Goal: Book appointment/travel/reservation

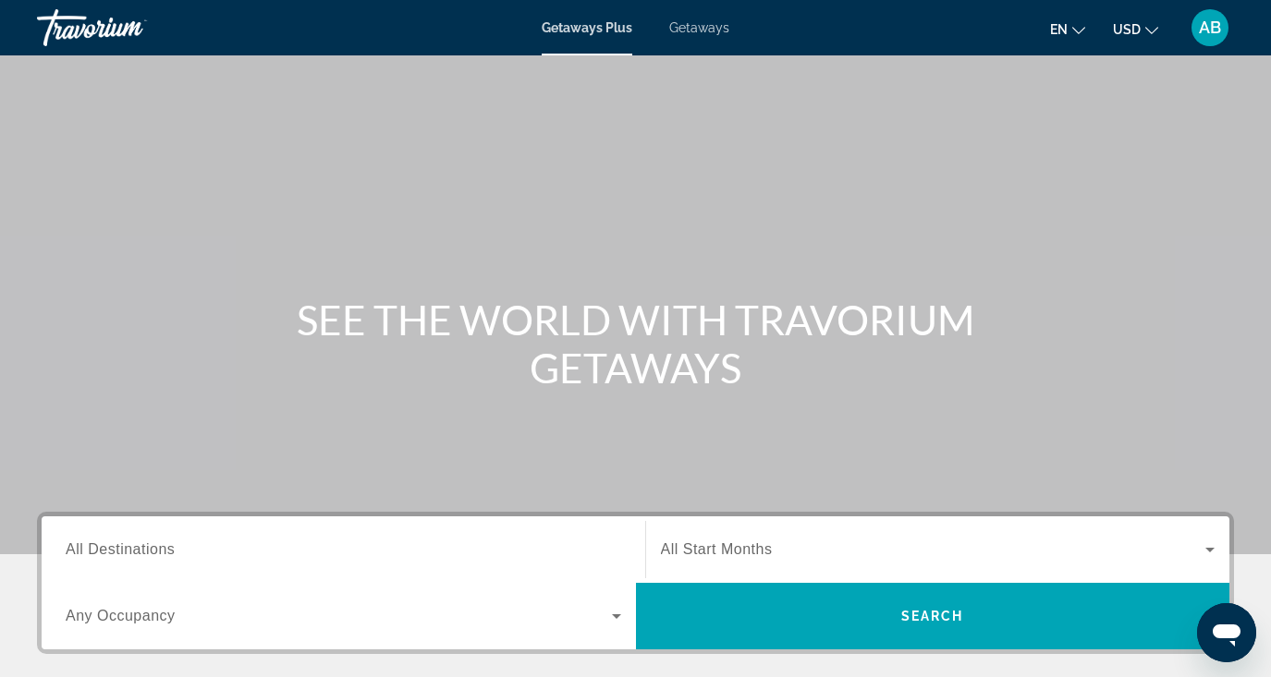
click at [714, 26] on span "Getaways" at bounding box center [699, 27] width 60 height 15
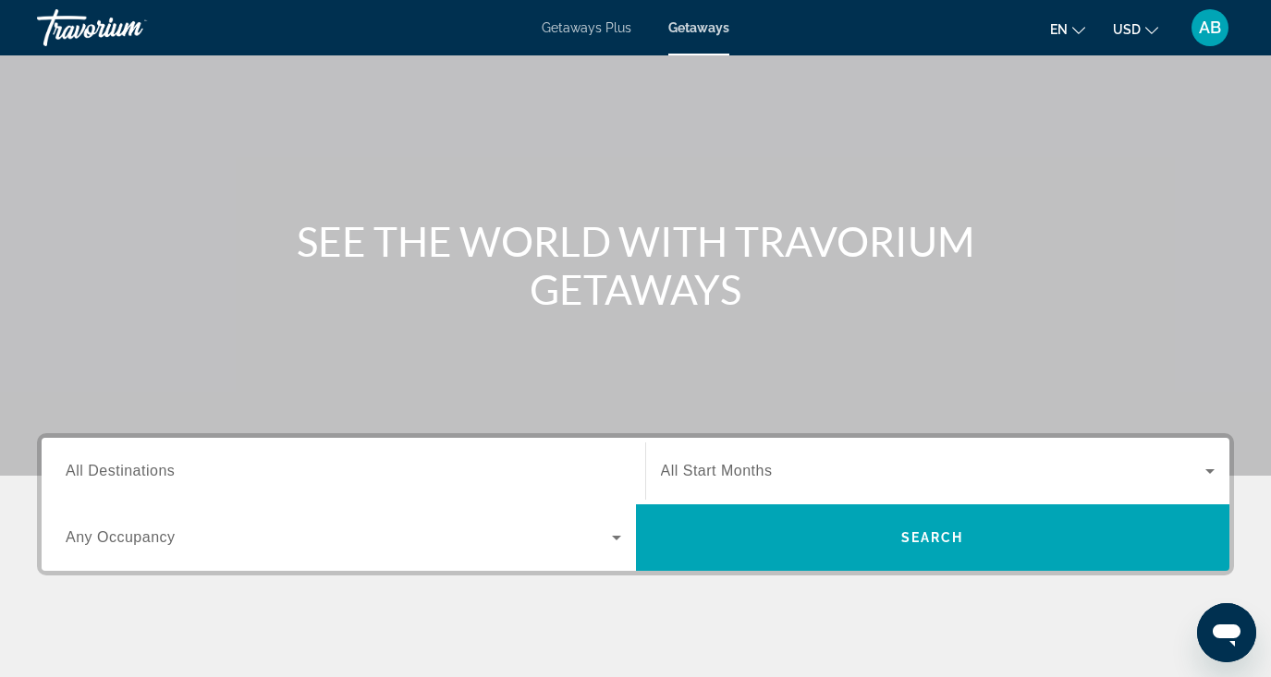
scroll to position [90, 0]
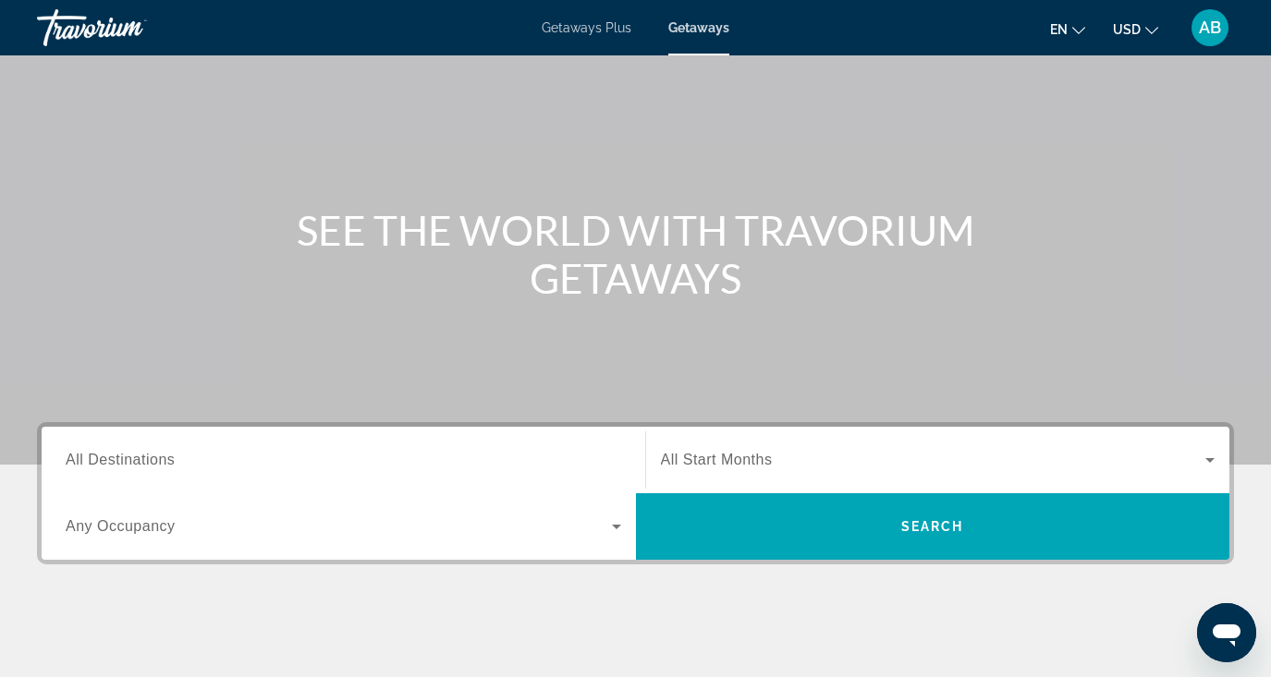
click at [153, 457] on span "All Destinations" at bounding box center [120, 460] width 109 height 16
click at [153, 457] on input "Destination All Destinations" at bounding box center [343, 461] width 555 height 22
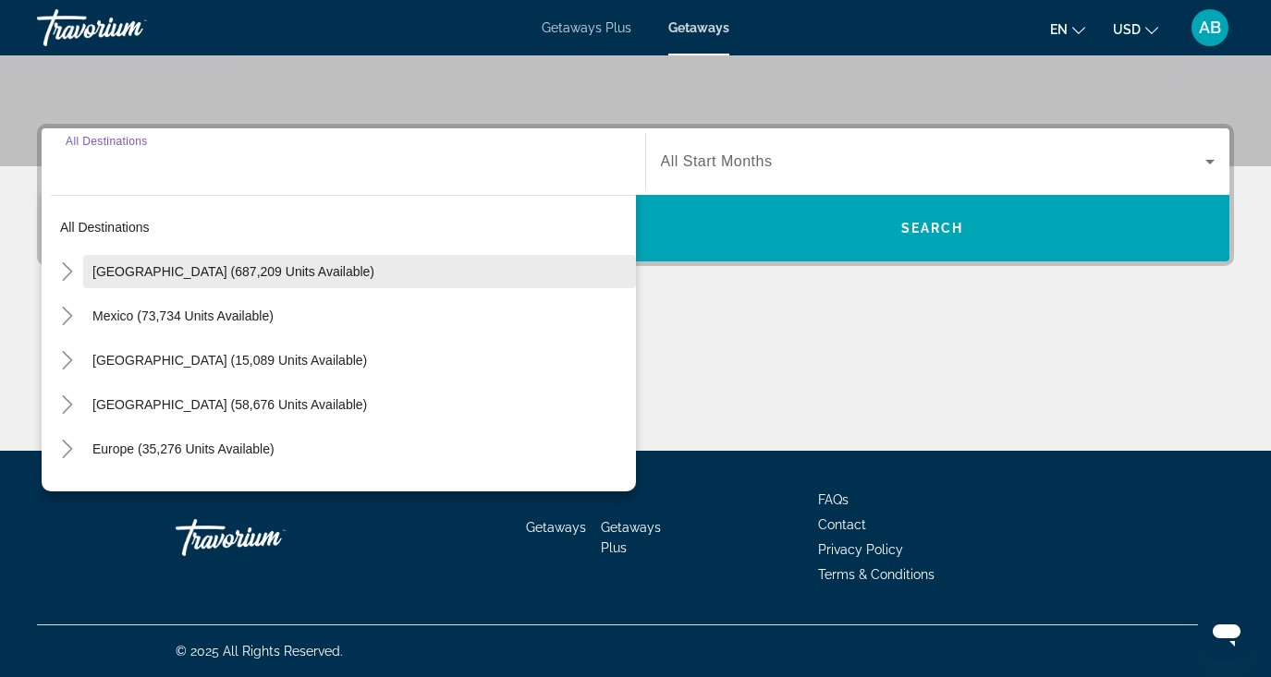
scroll to position [0, 0]
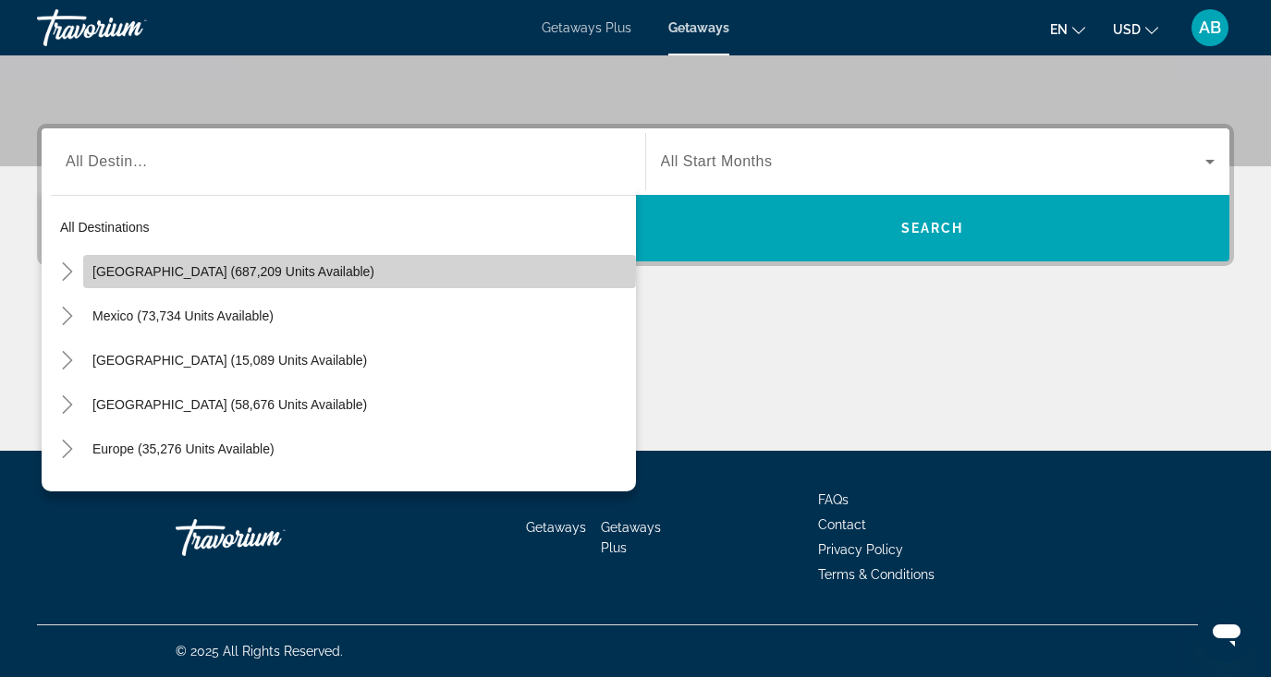
click at [293, 271] on span "[GEOGRAPHIC_DATA] (687,209 units available)" at bounding box center [233, 271] width 282 height 15
type input "**********"
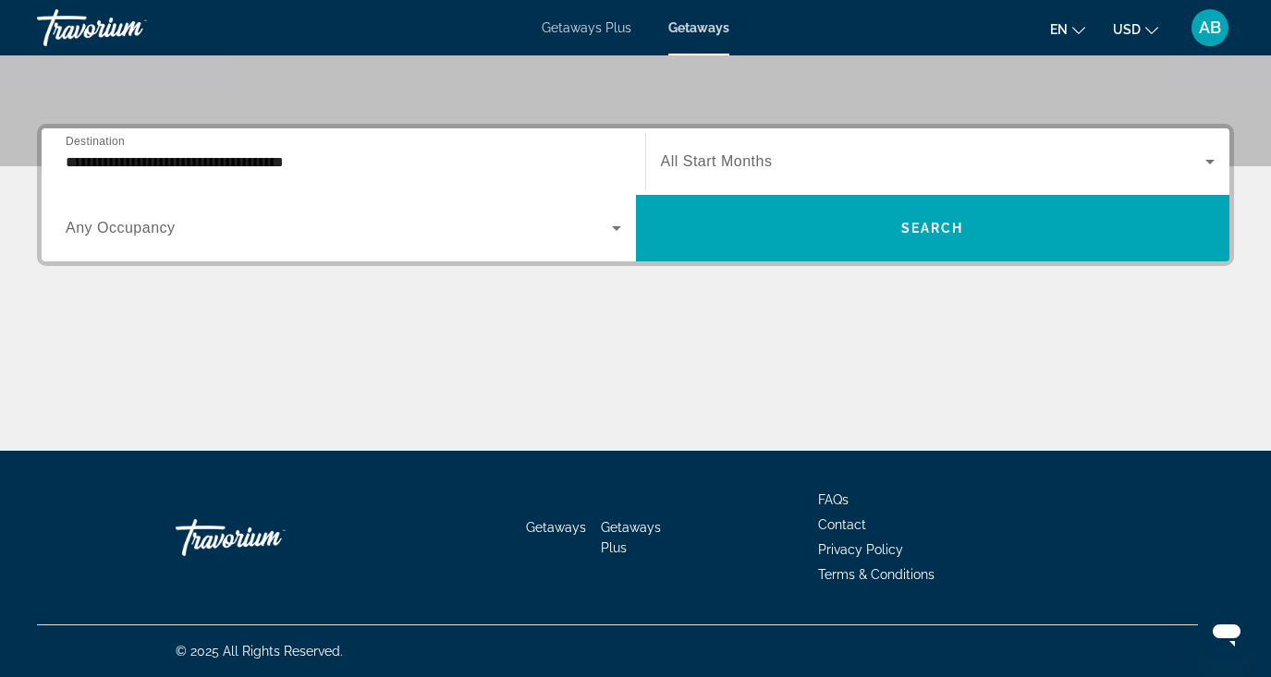
click at [136, 231] on span "Any Occupancy" at bounding box center [121, 228] width 110 height 16
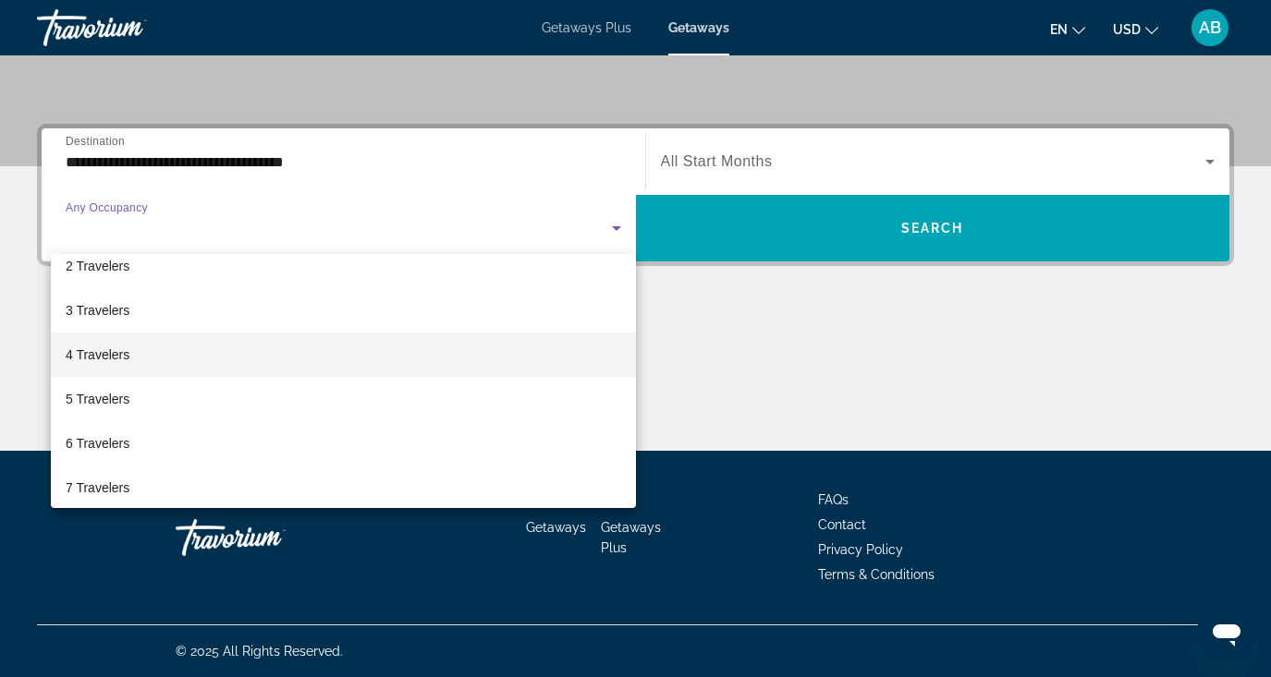
scroll to position [70, 0]
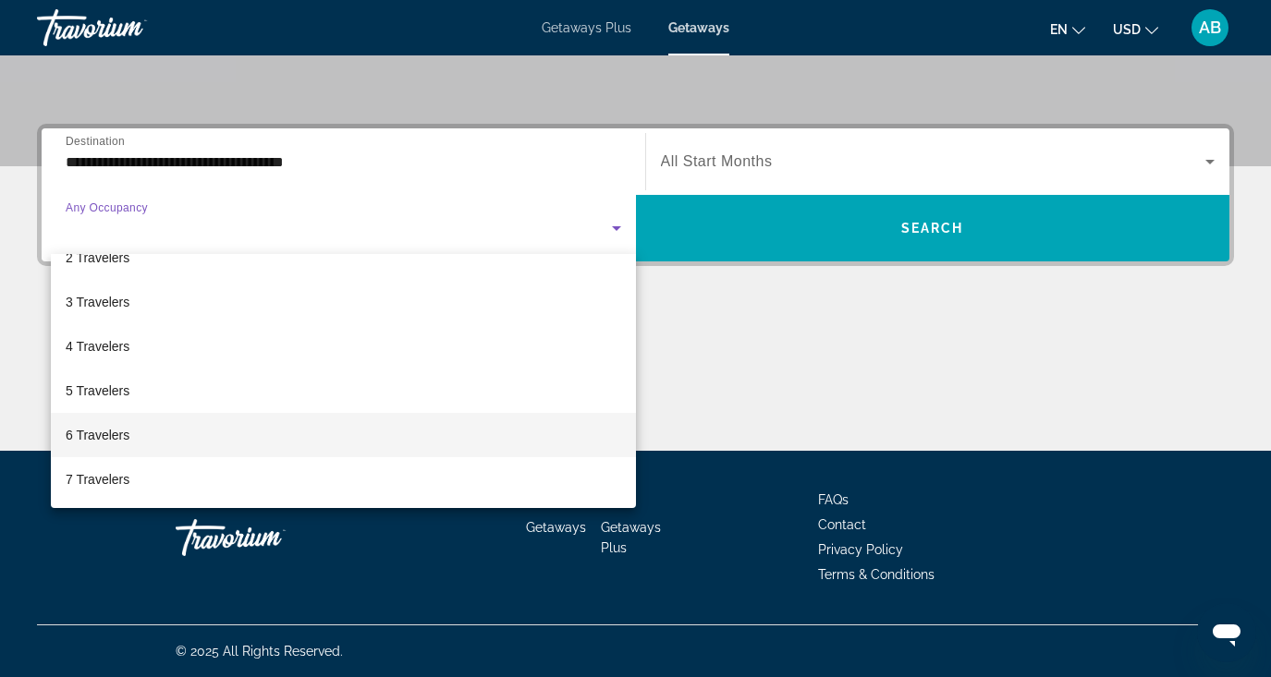
click at [146, 428] on mat-option "6 Travelers" at bounding box center [343, 435] width 585 height 44
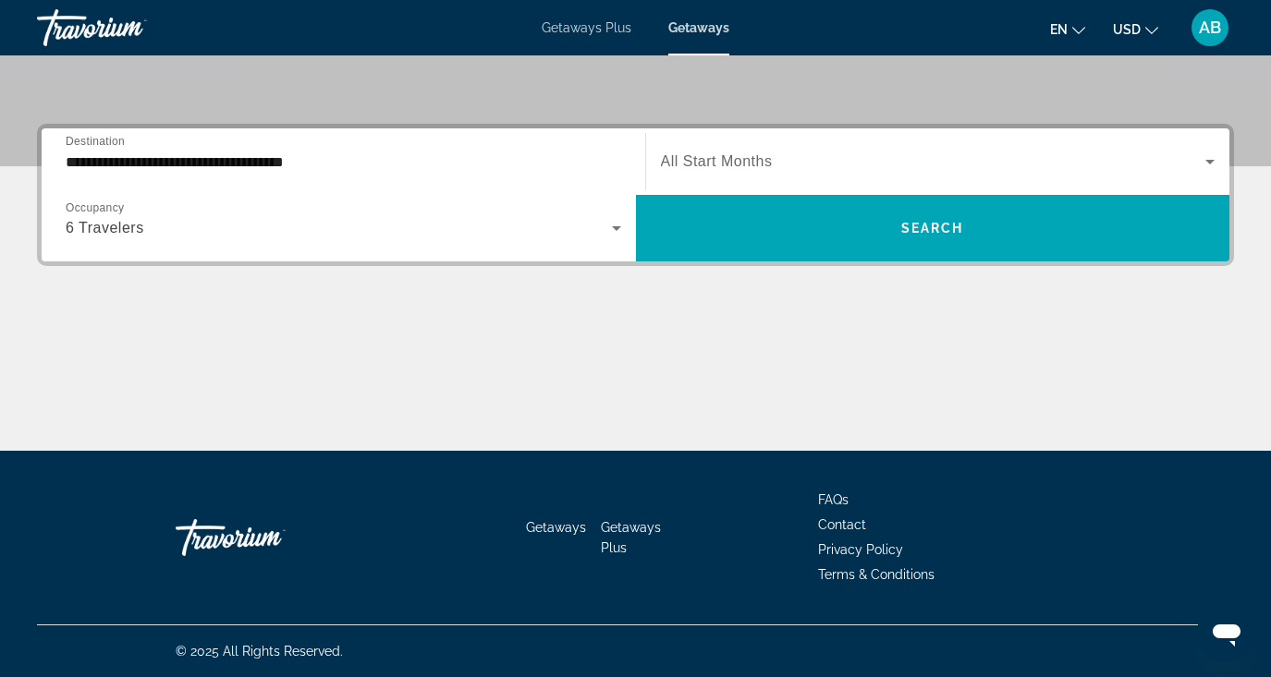
click at [731, 160] on span "All Start Months" at bounding box center [717, 161] width 112 height 16
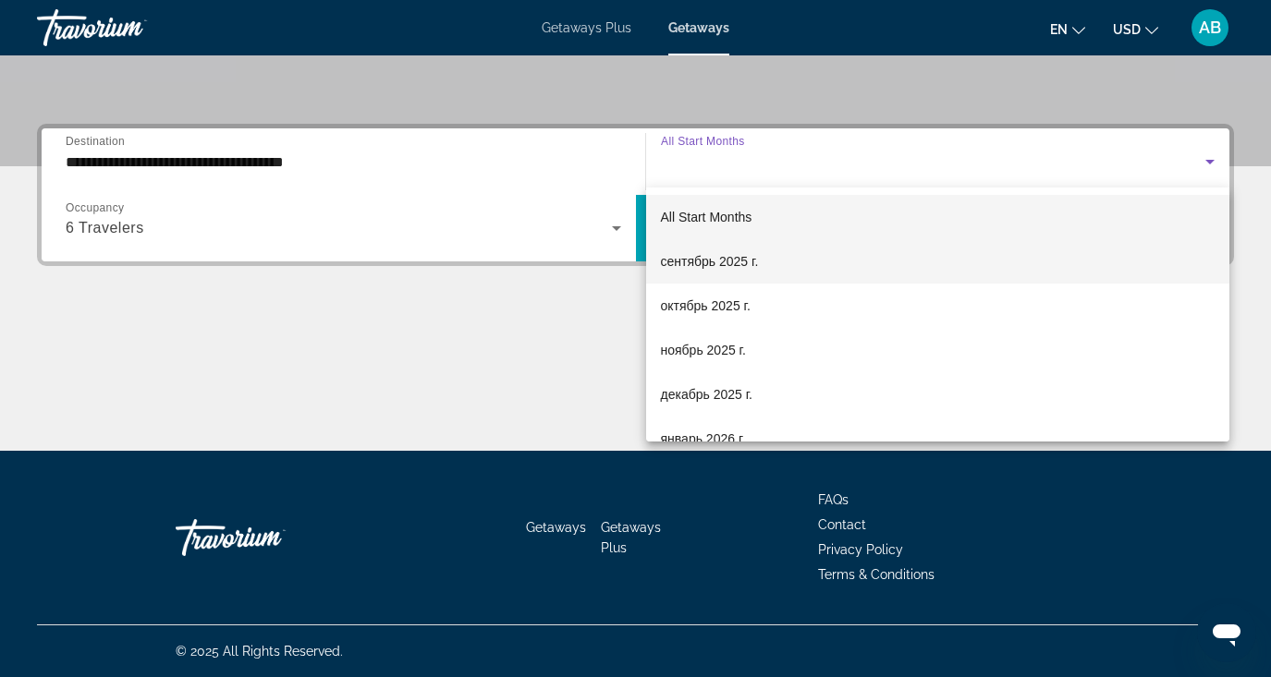
click at [727, 256] on span "сентябрь 2025 г." at bounding box center [710, 261] width 98 height 22
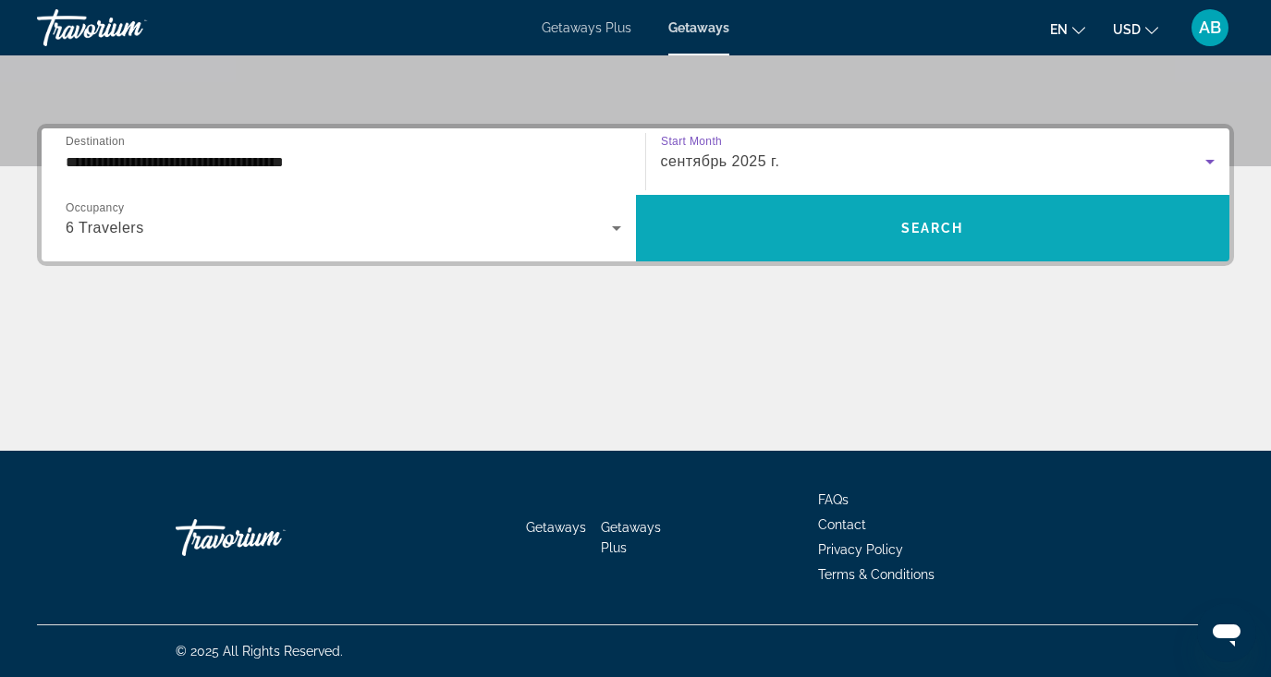
click at [803, 231] on span "Search widget" at bounding box center [933, 228] width 594 height 44
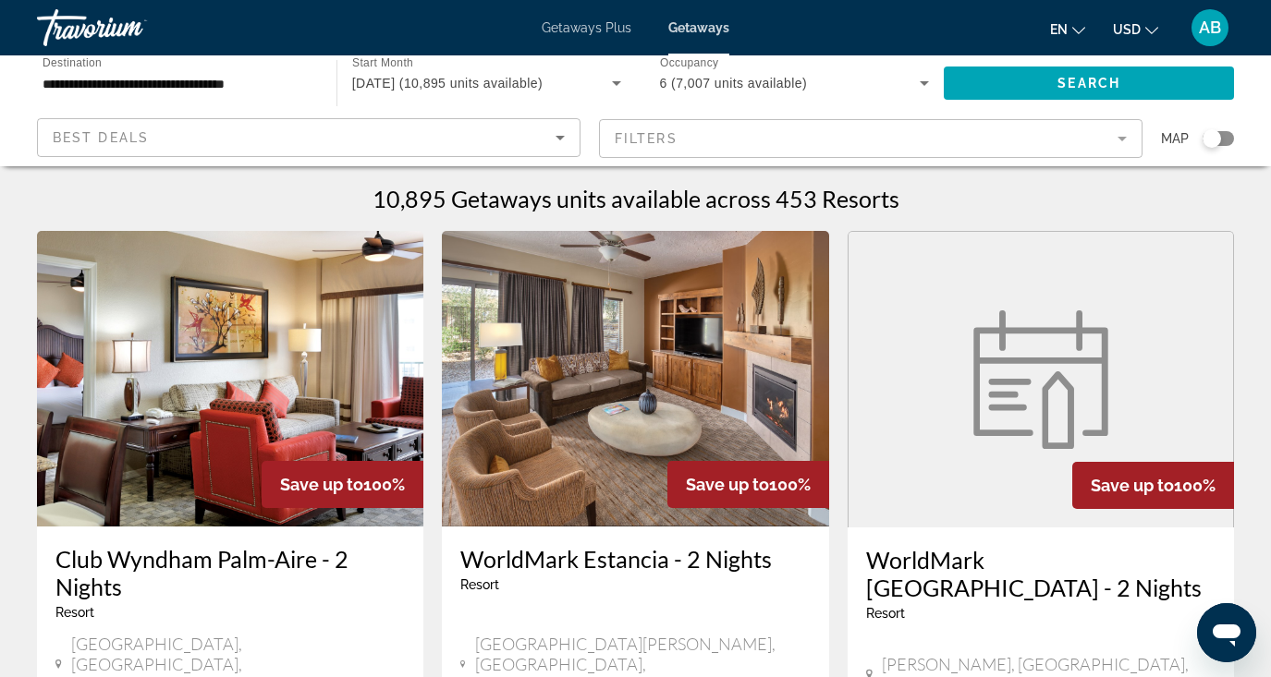
click at [255, 80] on input "**********" at bounding box center [178, 84] width 270 height 22
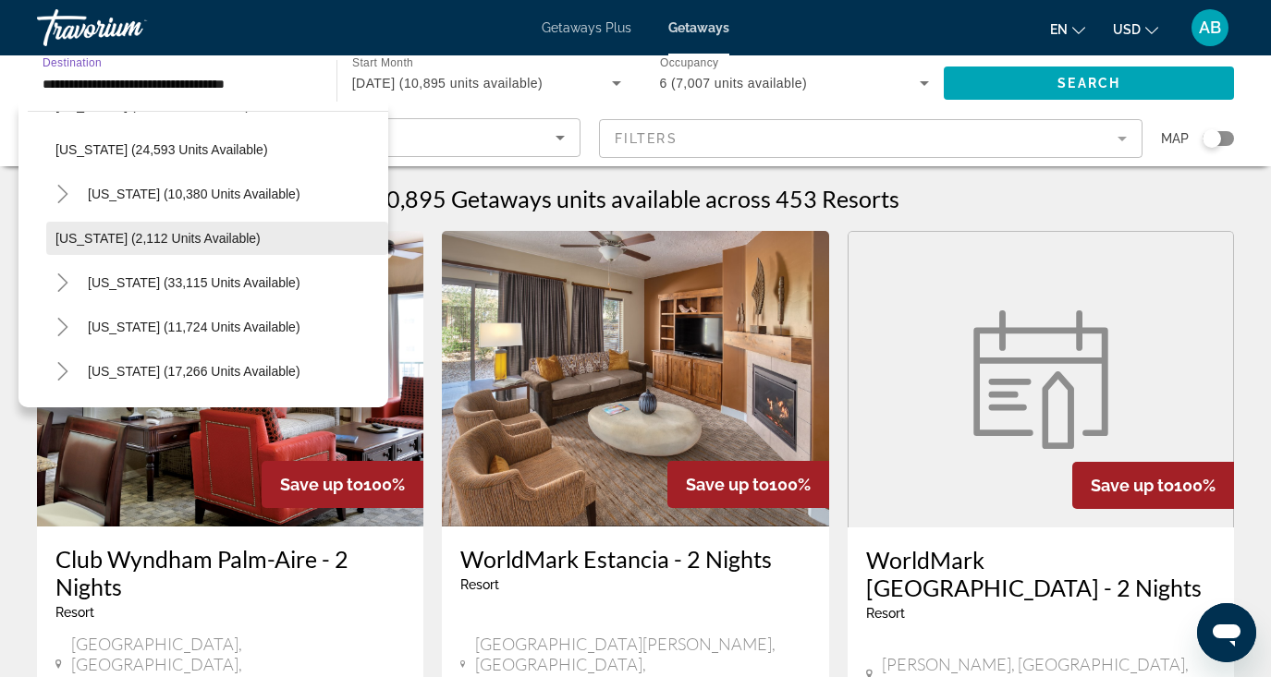
scroll to position [1467, 0]
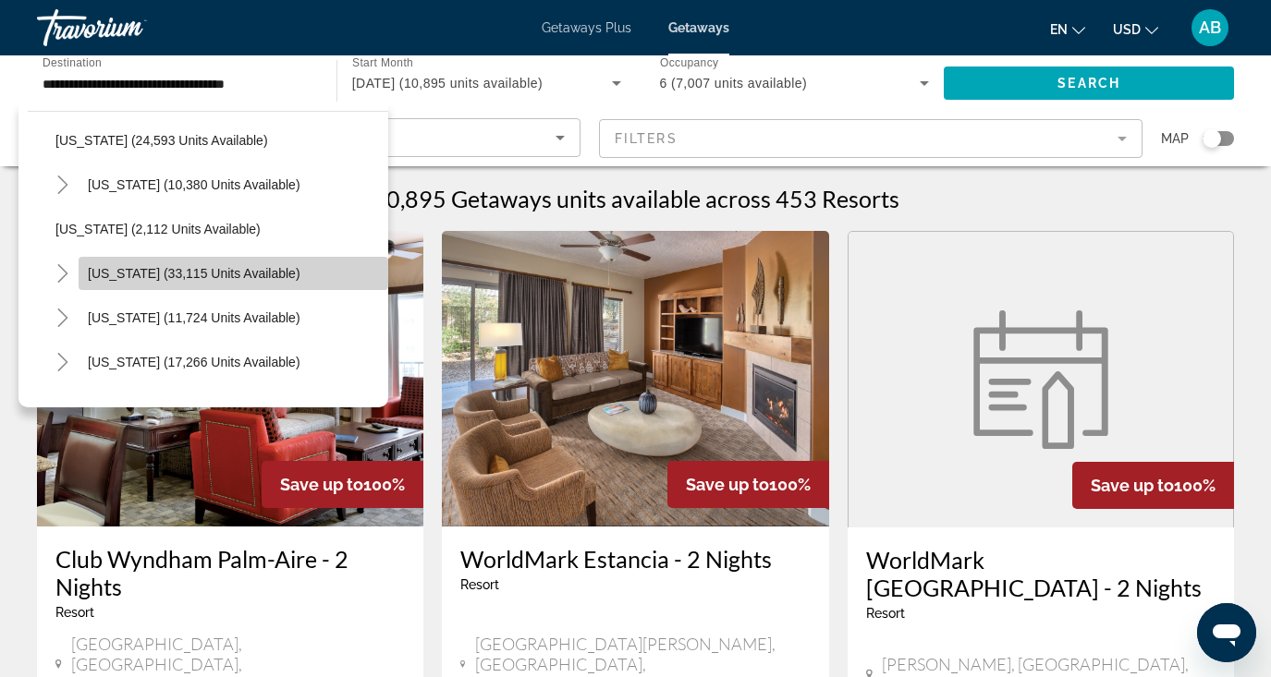
click at [238, 280] on span "[US_STATE] (33,115 units available)" at bounding box center [194, 273] width 213 height 15
type input "**********"
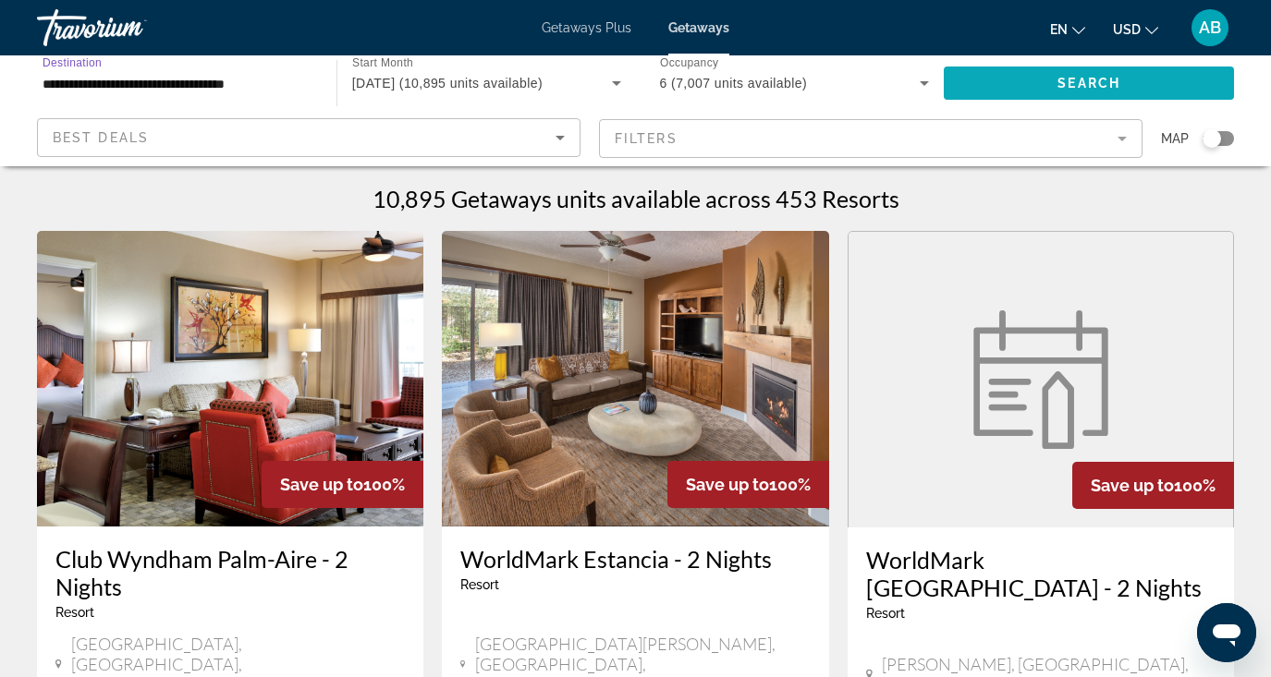
click at [990, 86] on span "Search widget" at bounding box center [1089, 83] width 290 height 44
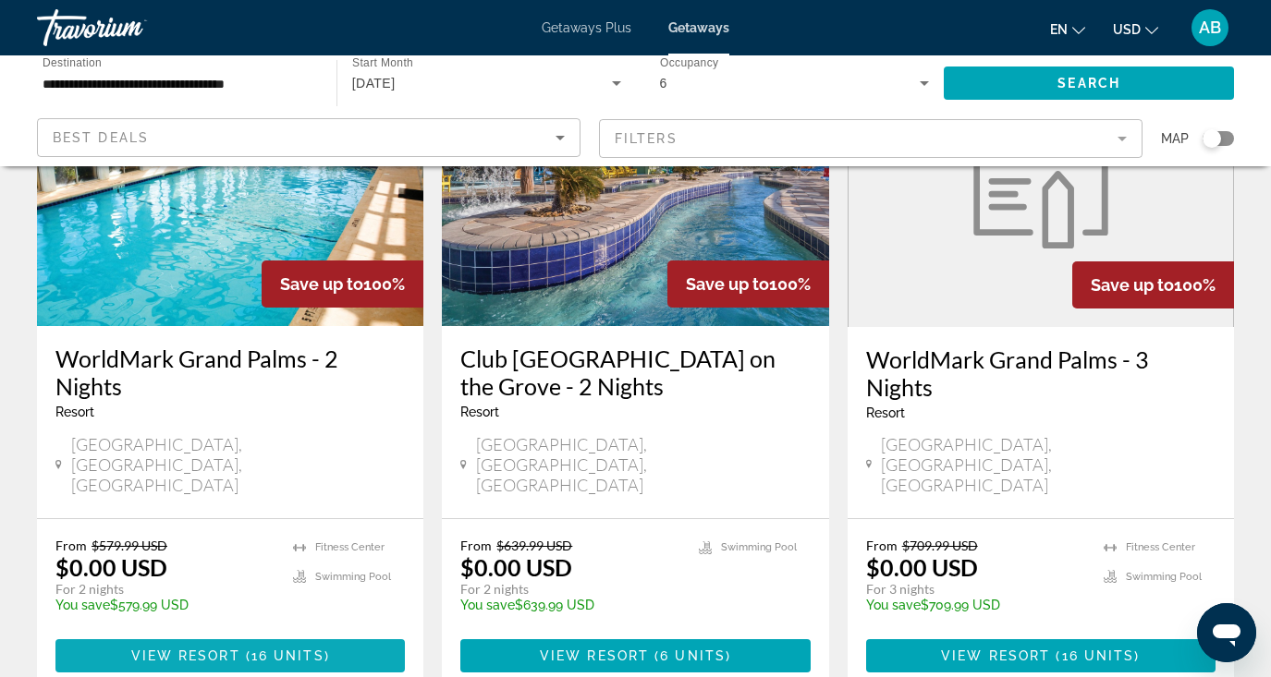
scroll to position [201, 0]
click at [238, 649] on span "View Resort" at bounding box center [185, 656] width 109 height 15
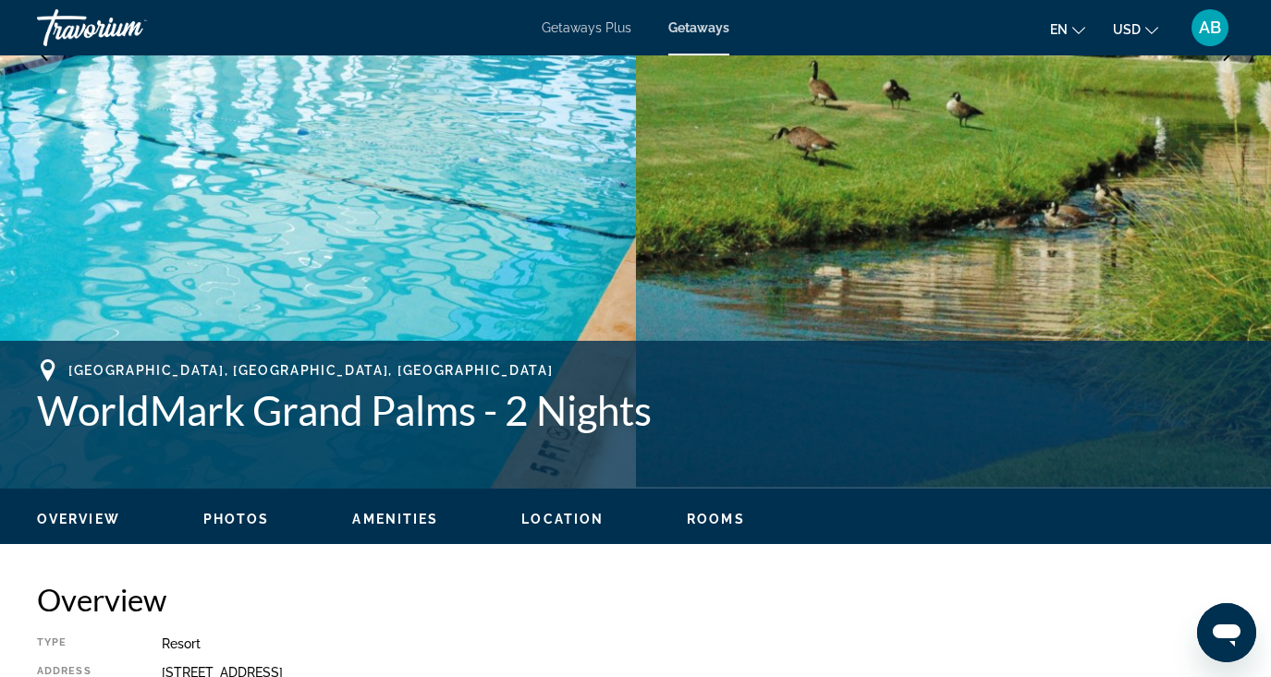
scroll to position [293, 0]
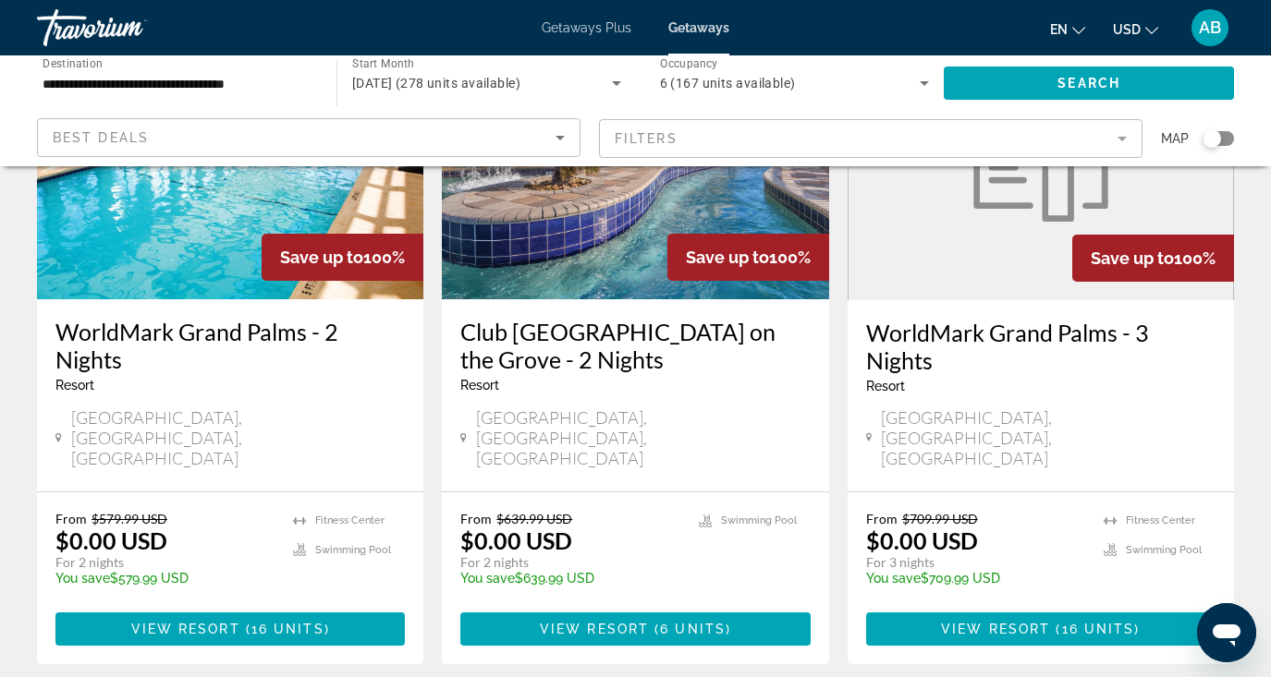
scroll to position [230, 0]
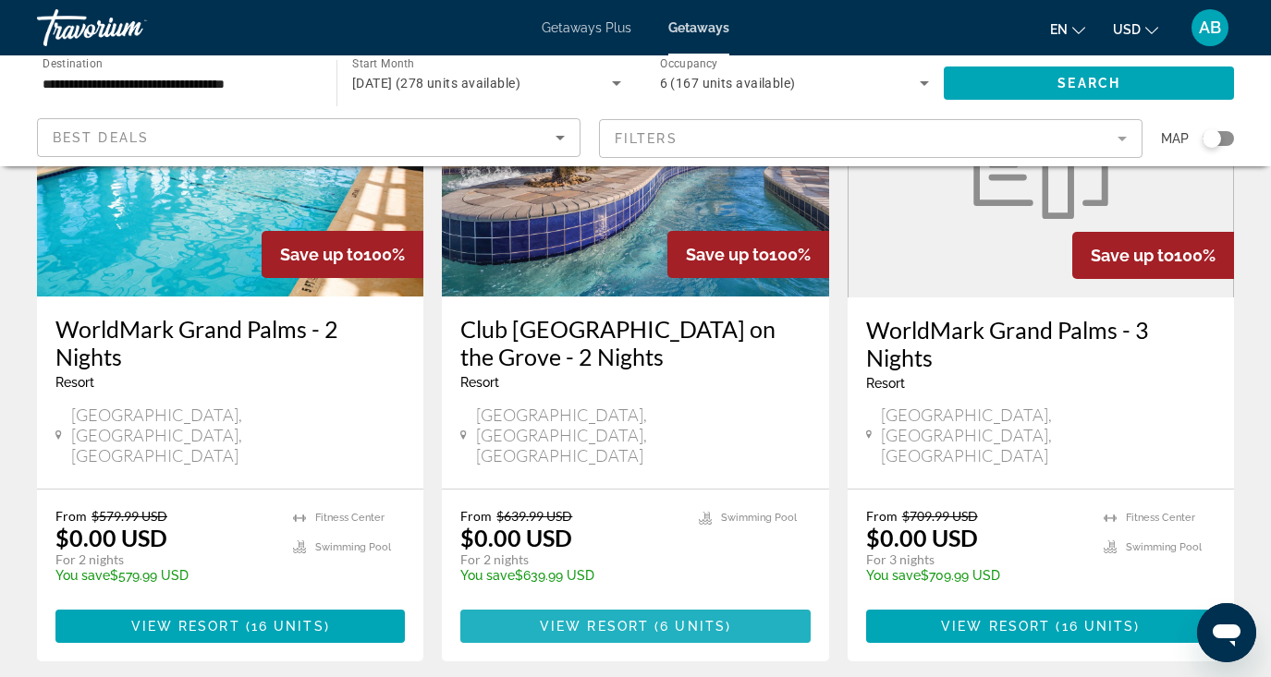
click at [605, 619] on span "View Resort" at bounding box center [594, 626] width 109 height 15
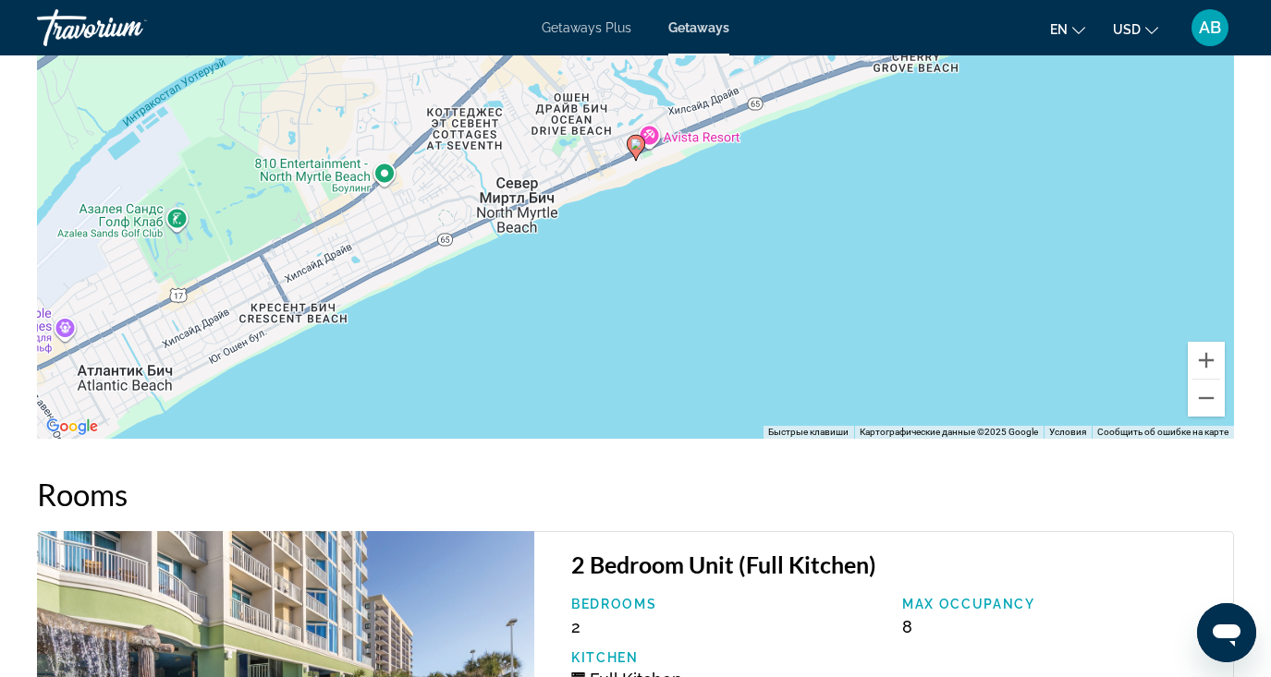
scroll to position [3188, 0]
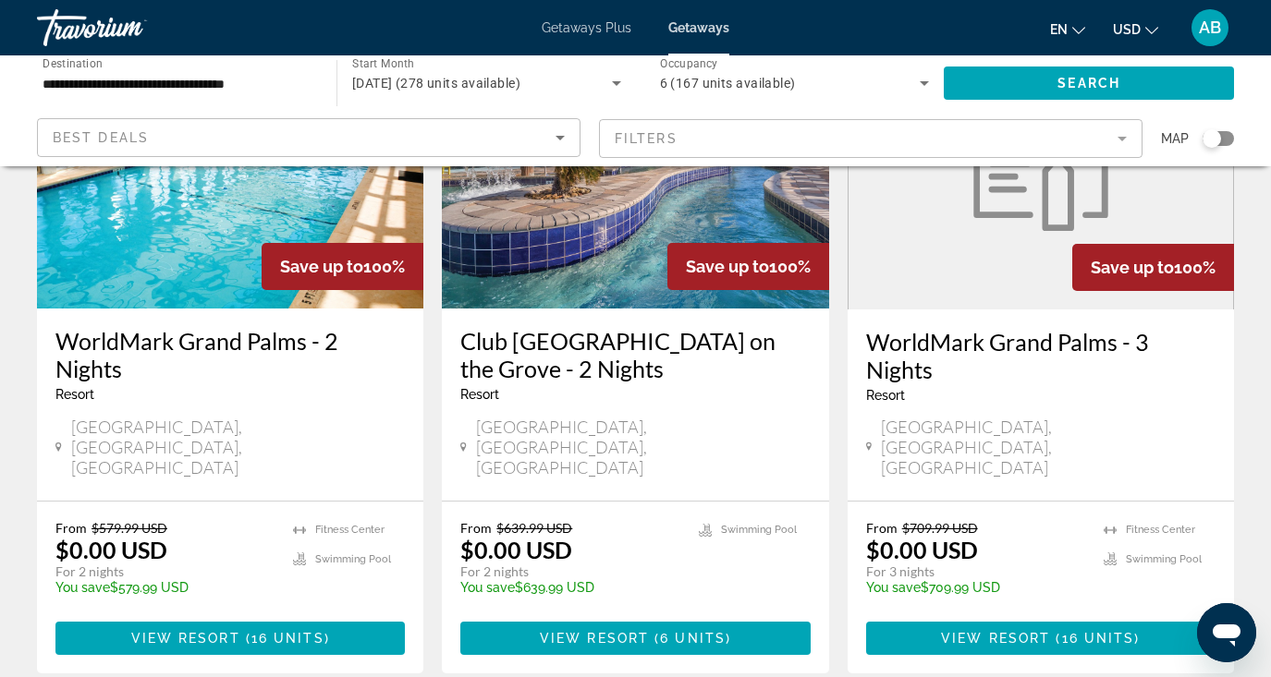
scroll to position [243, 0]
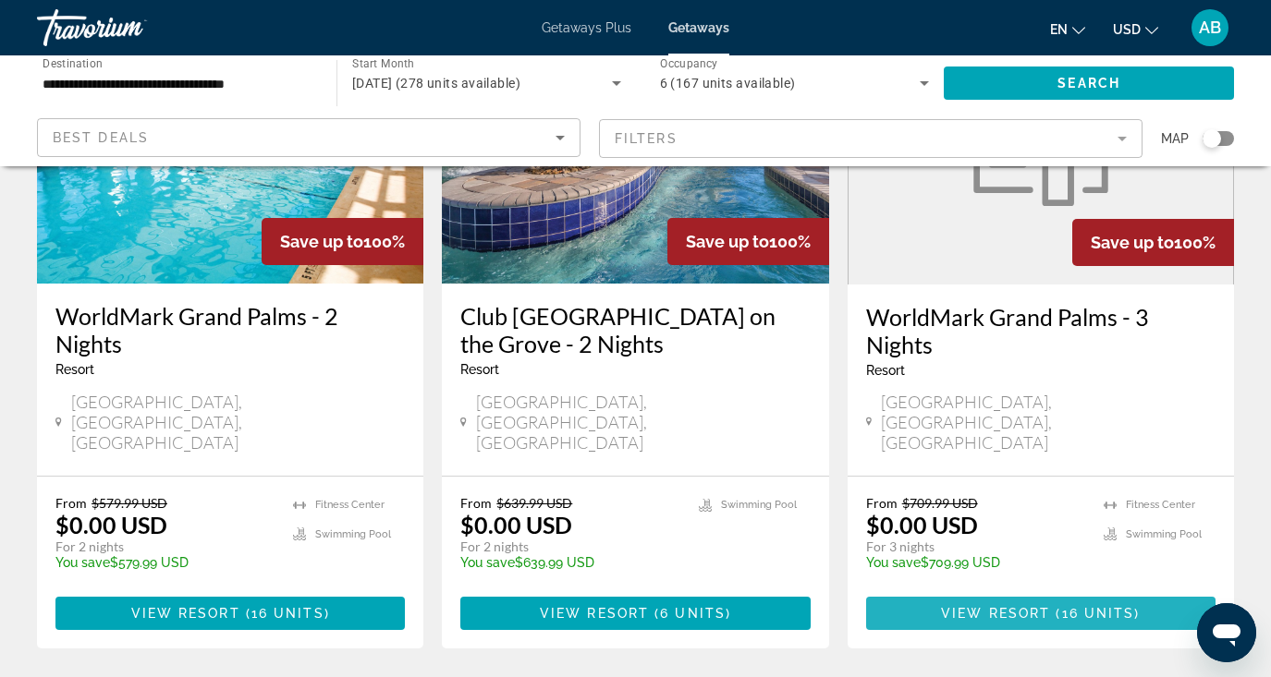
click at [959, 606] on span "View Resort" at bounding box center [995, 613] width 109 height 15
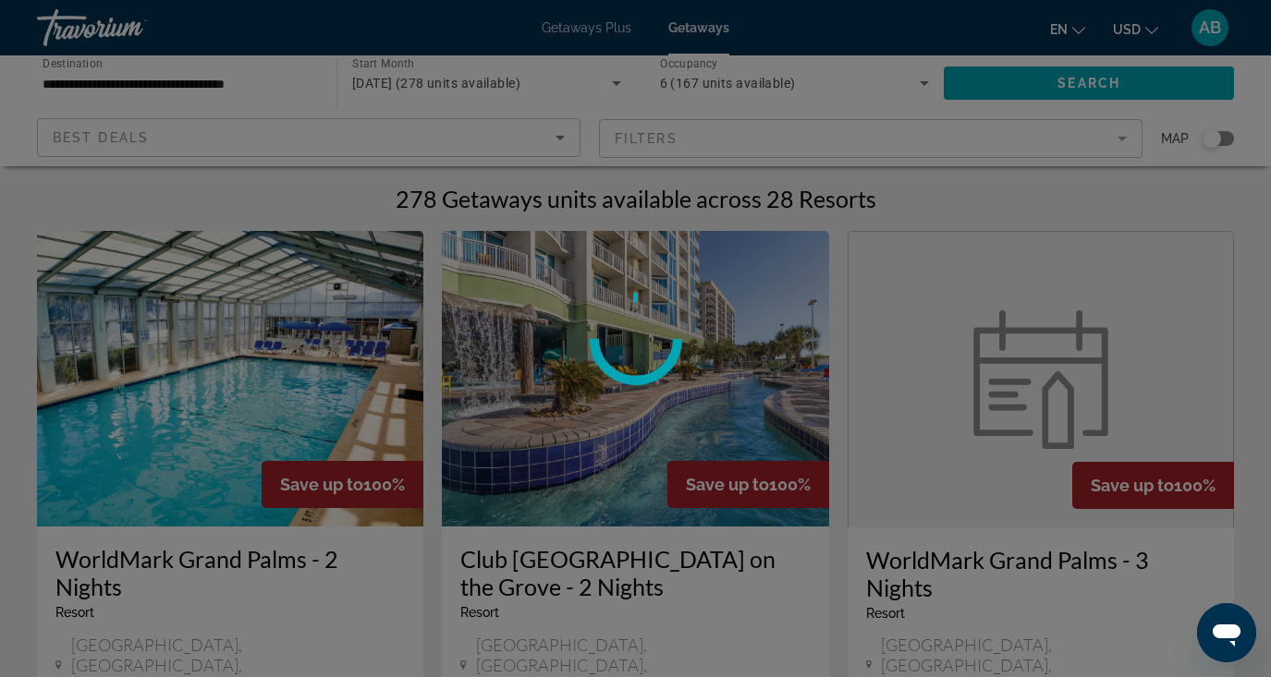
scroll to position [0, 0]
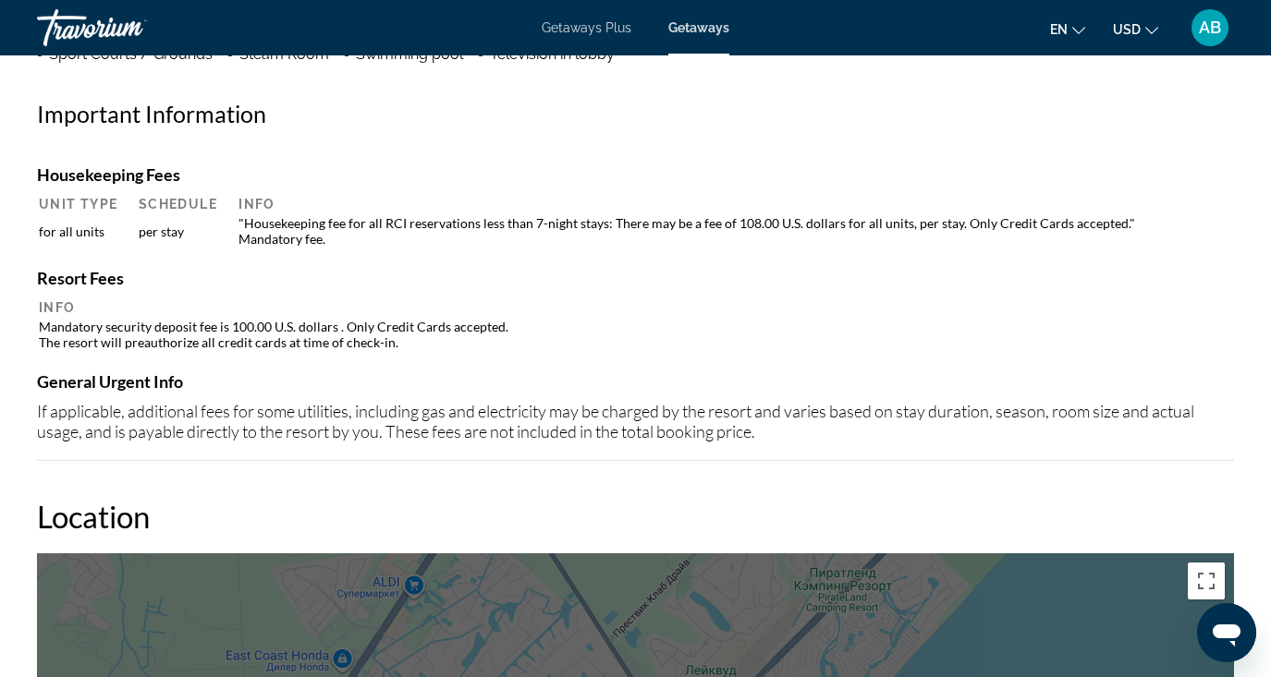
scroll to position [716, 0]
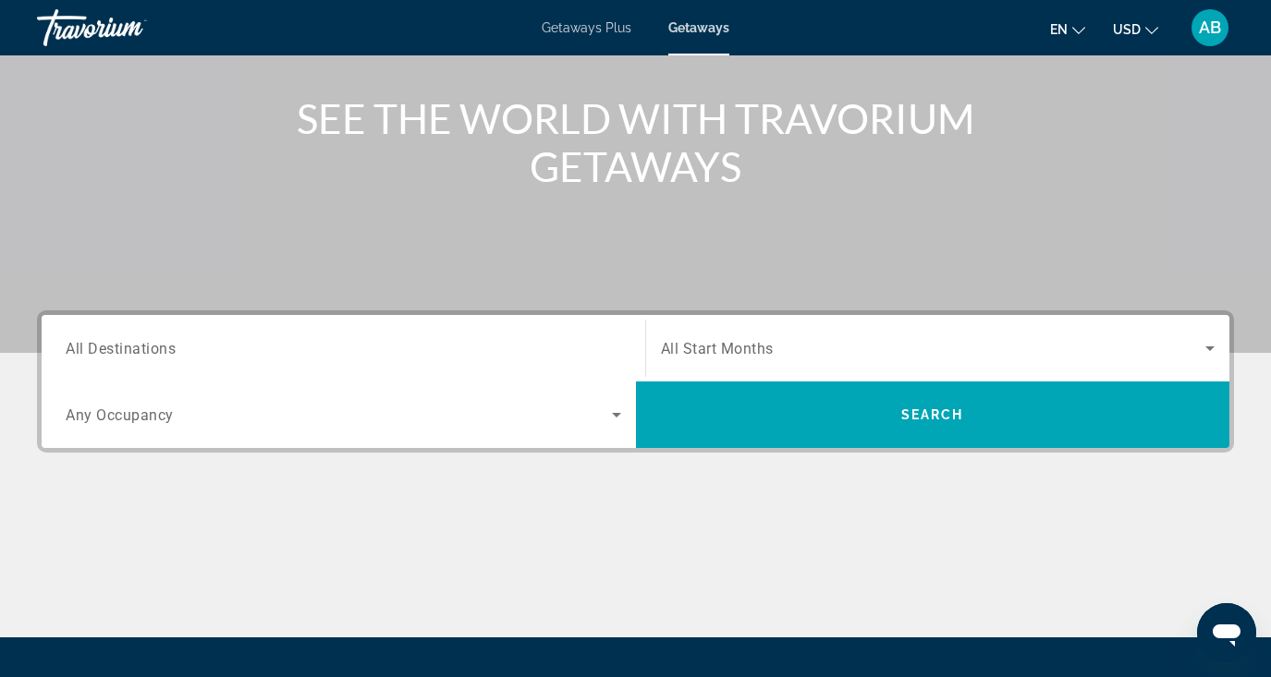
scroll to position [210, 0]
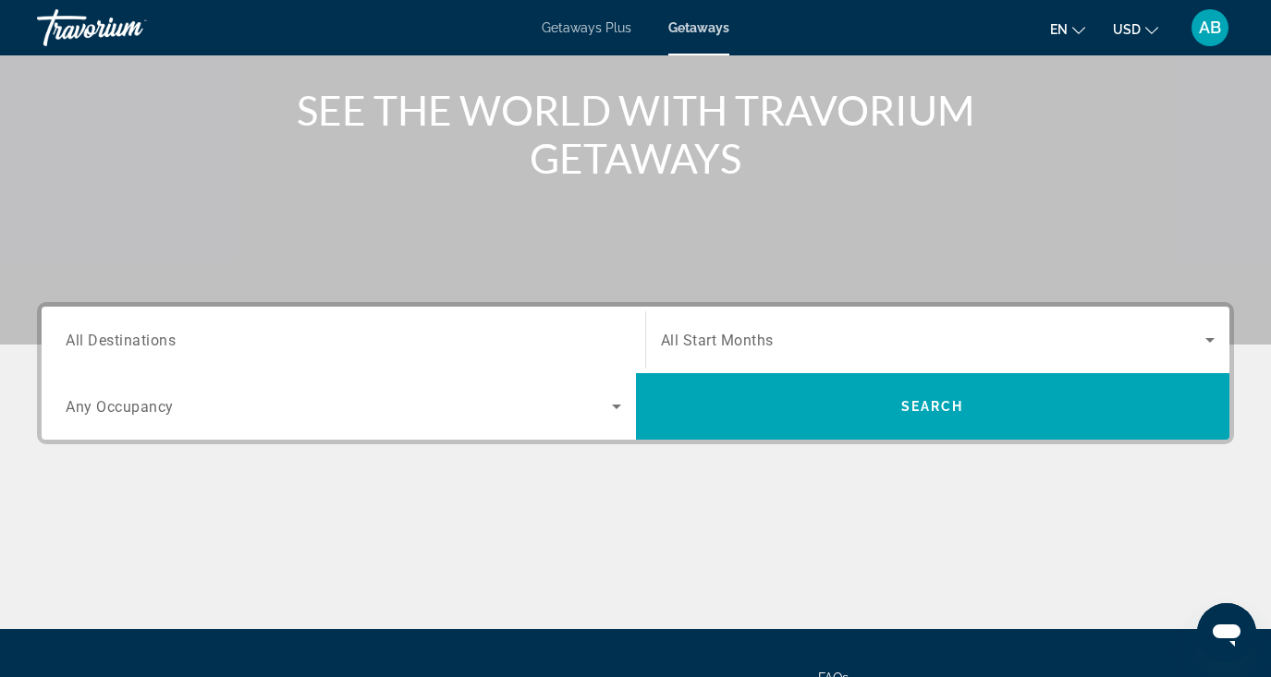
click at [175, 339] on span "All Destinations" at bounding box center [121, 340] width 110 height 18
click at [175, 339] on input "Destination All Destinations" at bounding box center [343, 341] width 555 height 22
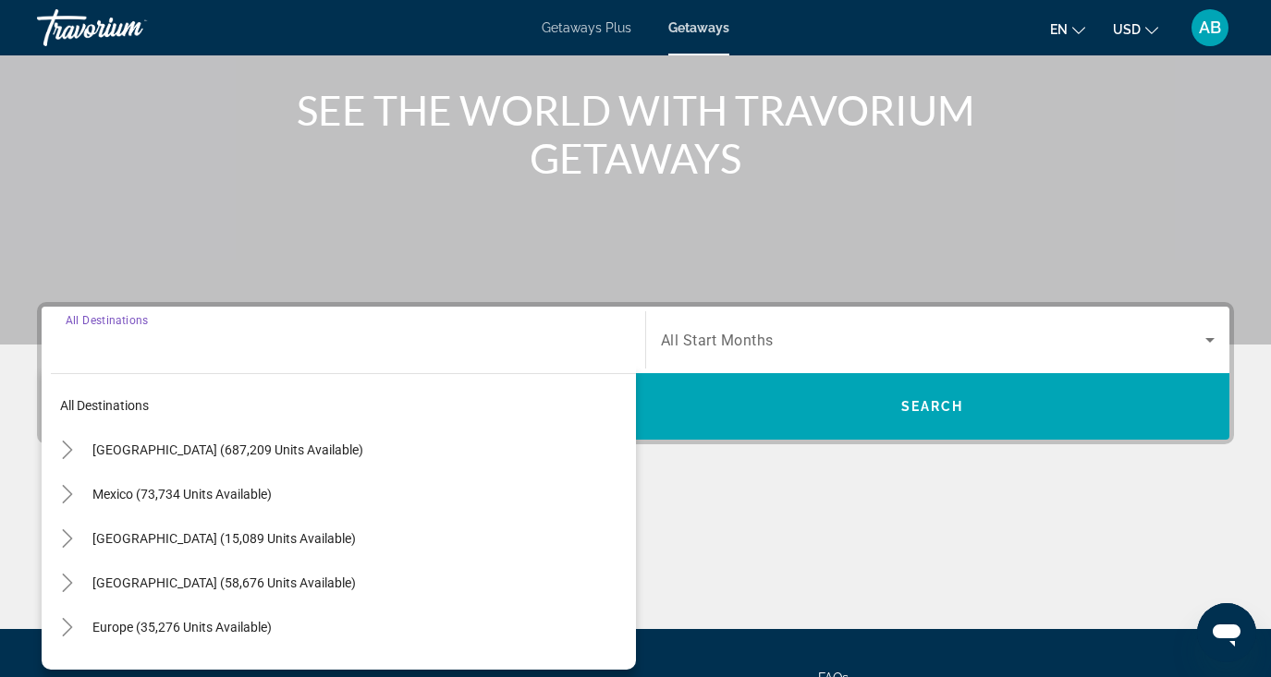
scroll to position [388, 0]
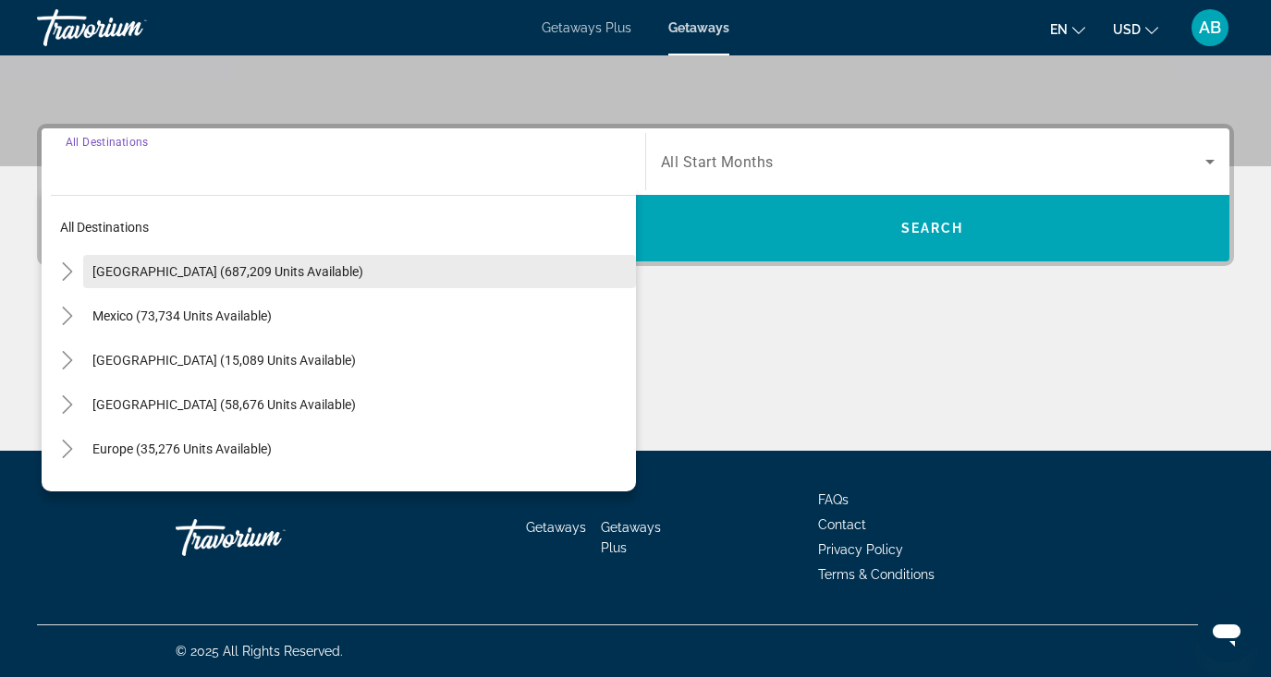
click at [201, 273] on span "[GEOGRAPHIC_DATA] (687,209 units available)" at bounding box center [227, 271] width 271 height 15
type input "**********"
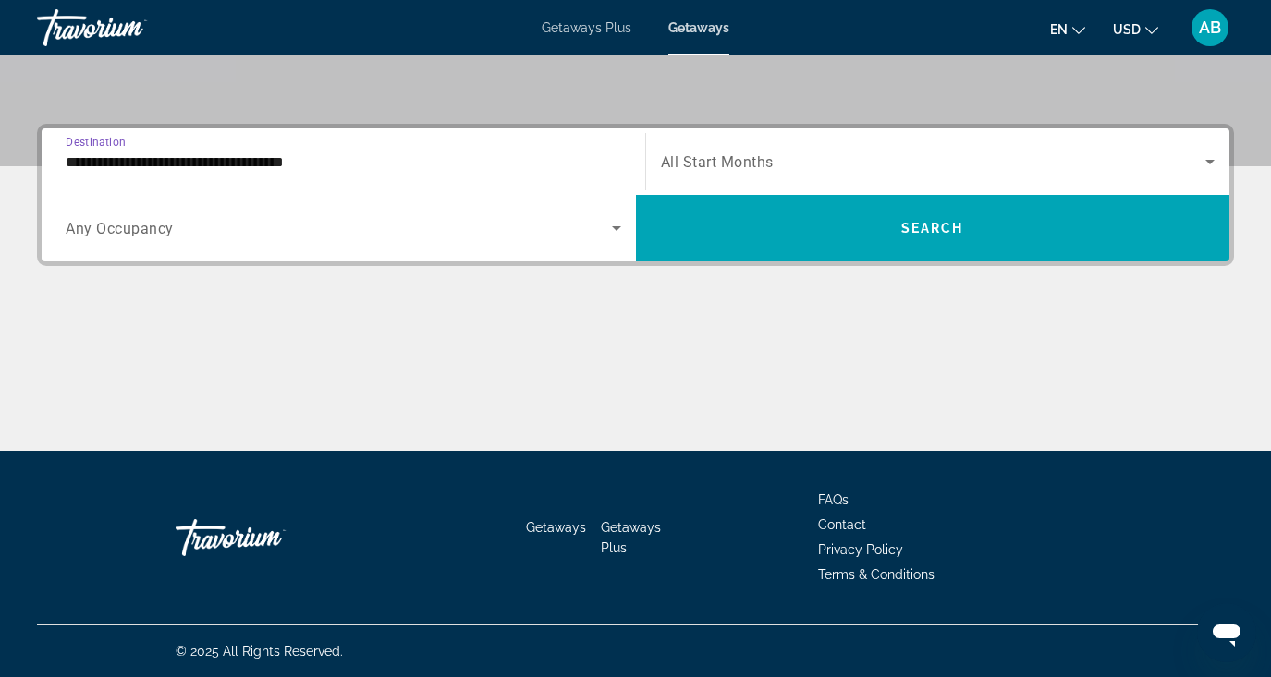
click at [164, 227] on span "Any Occupancy" at bounding box center [120, 229] width 108 height 18
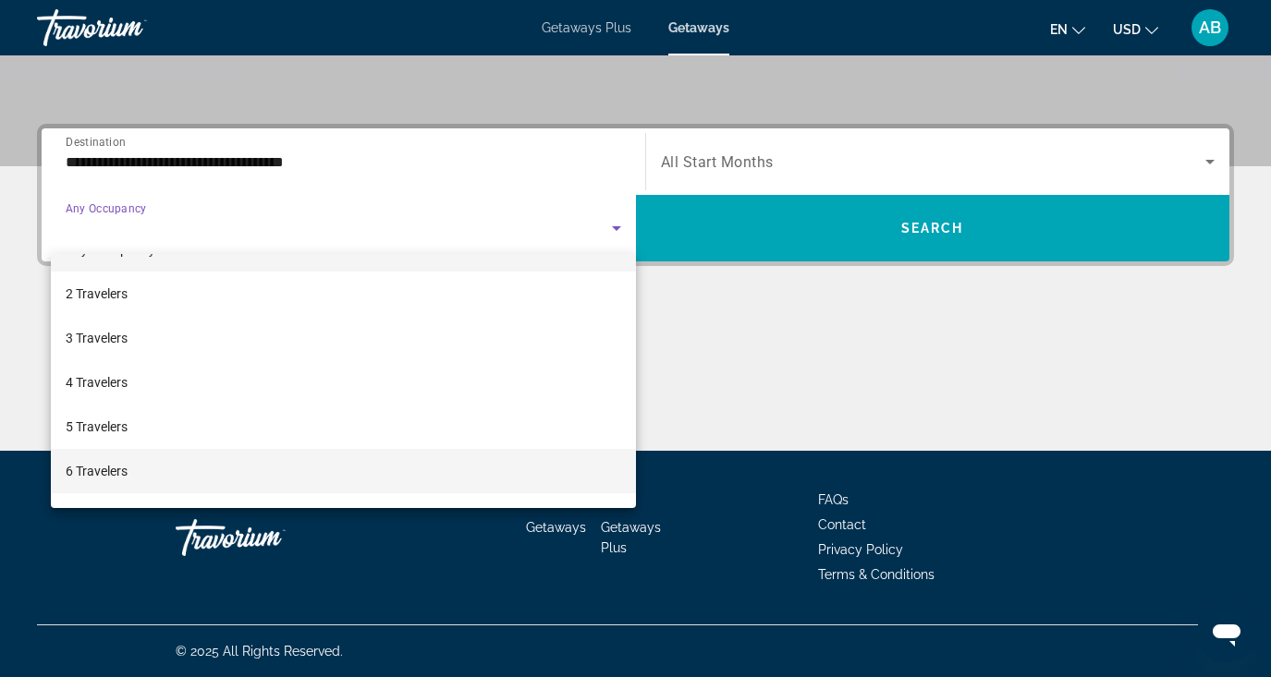
scroll to position [37, 0]
click at [168, 470] on mat-option "6 Travelers" at bounding box center [343, 468] width 585 height 44
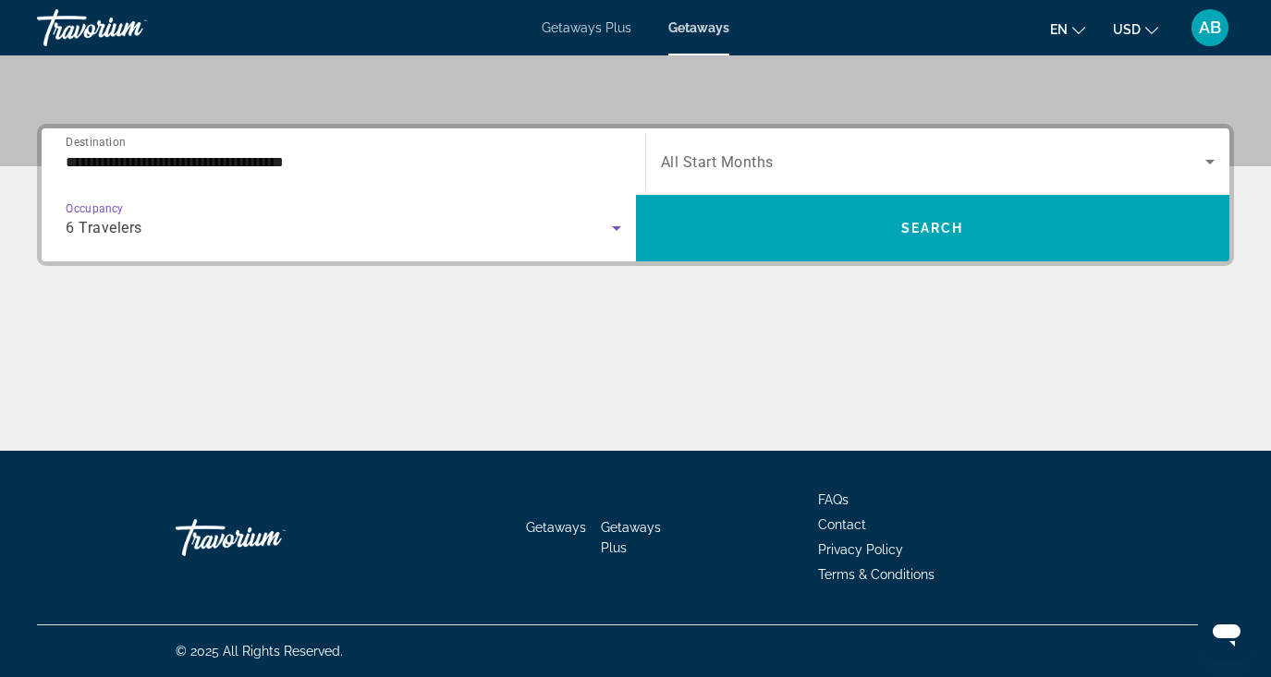
click at [751, 150] on div "Search widget" at bounding box center [938, 162] width 555 height 52
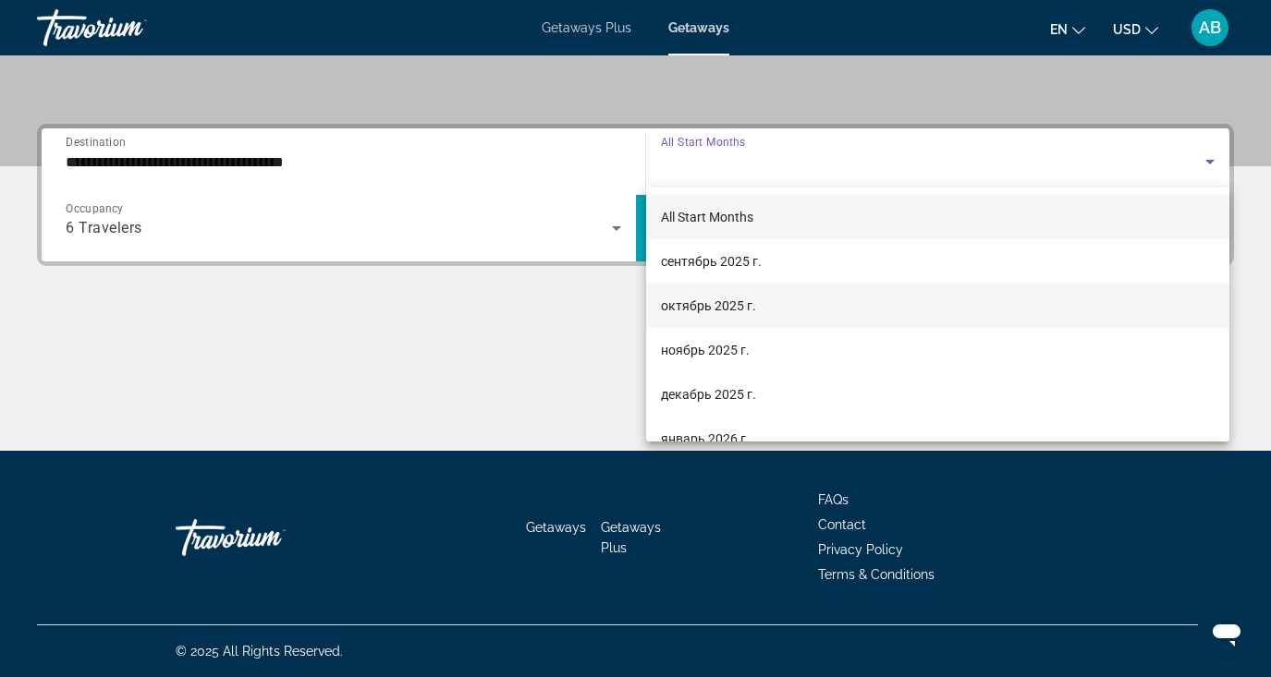
click at [714, 301] on span "октябрь 2025 г." at bounding box center [708, 306] width 95 height 22
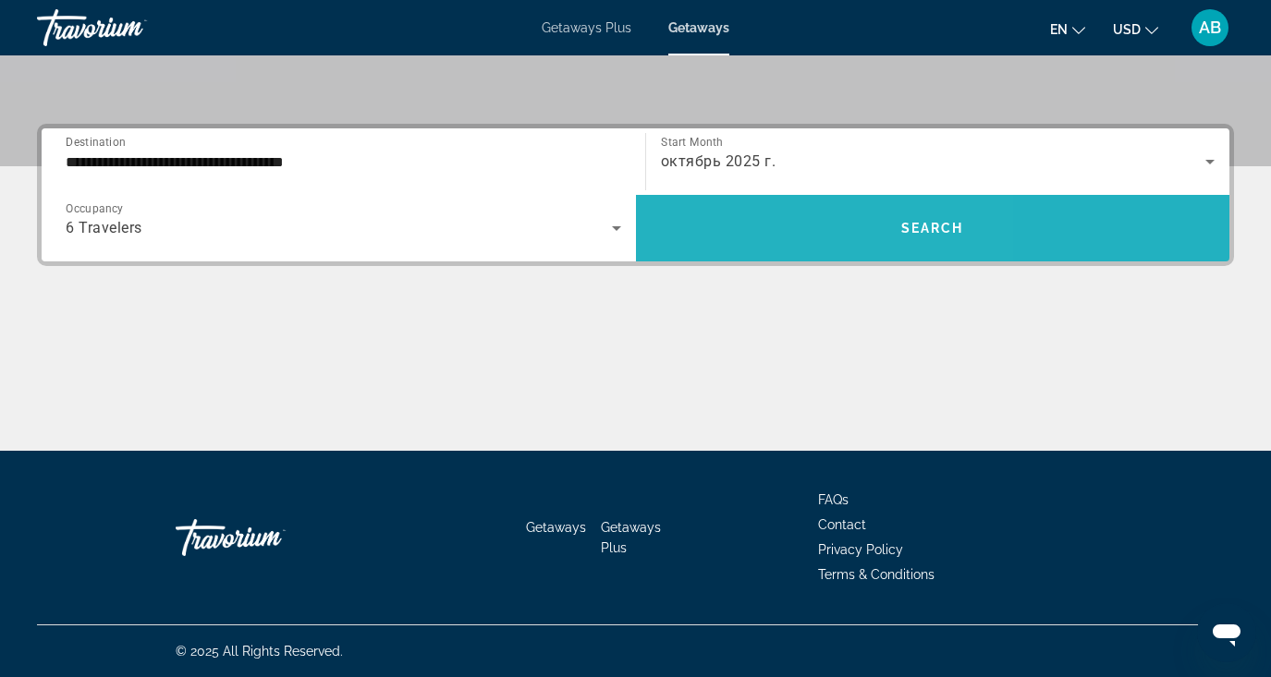
click at [770, 242] on span "Search widget" at bounding box center [933, 228] width 594 height 44
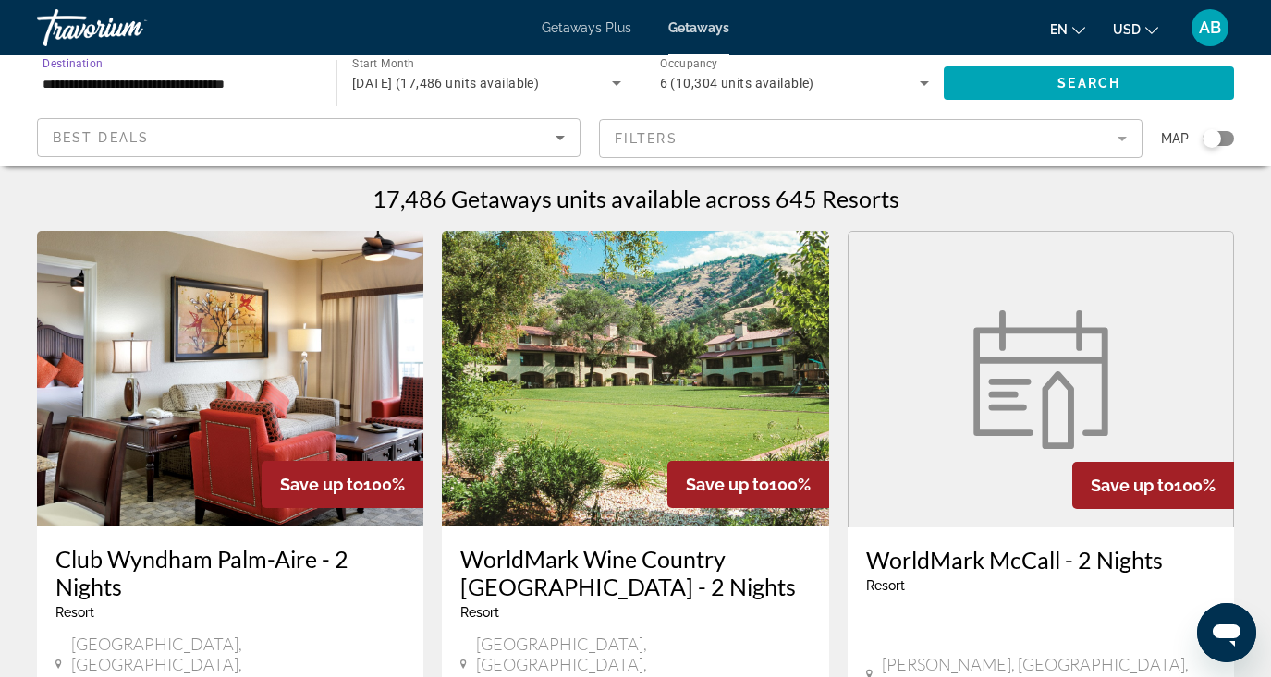
click at [238, 83] on input "**********" at bounding box center [178, 84] width 270 height 22
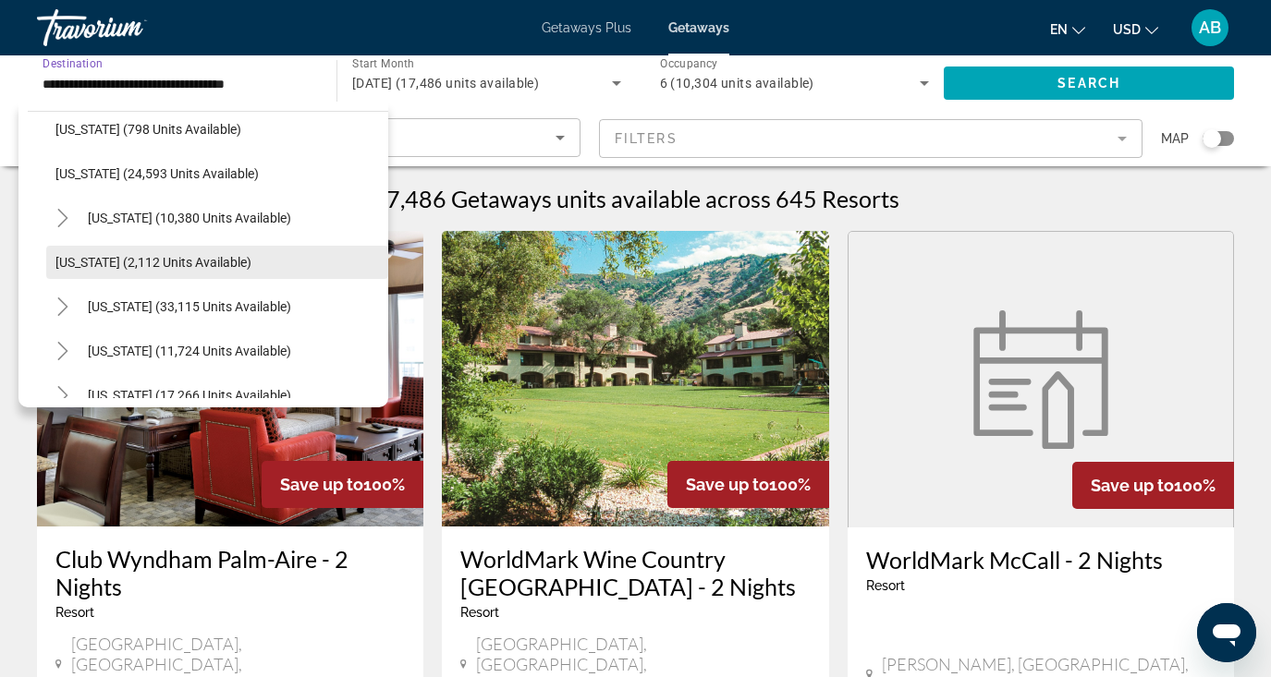
scroll to position [1454, 0]
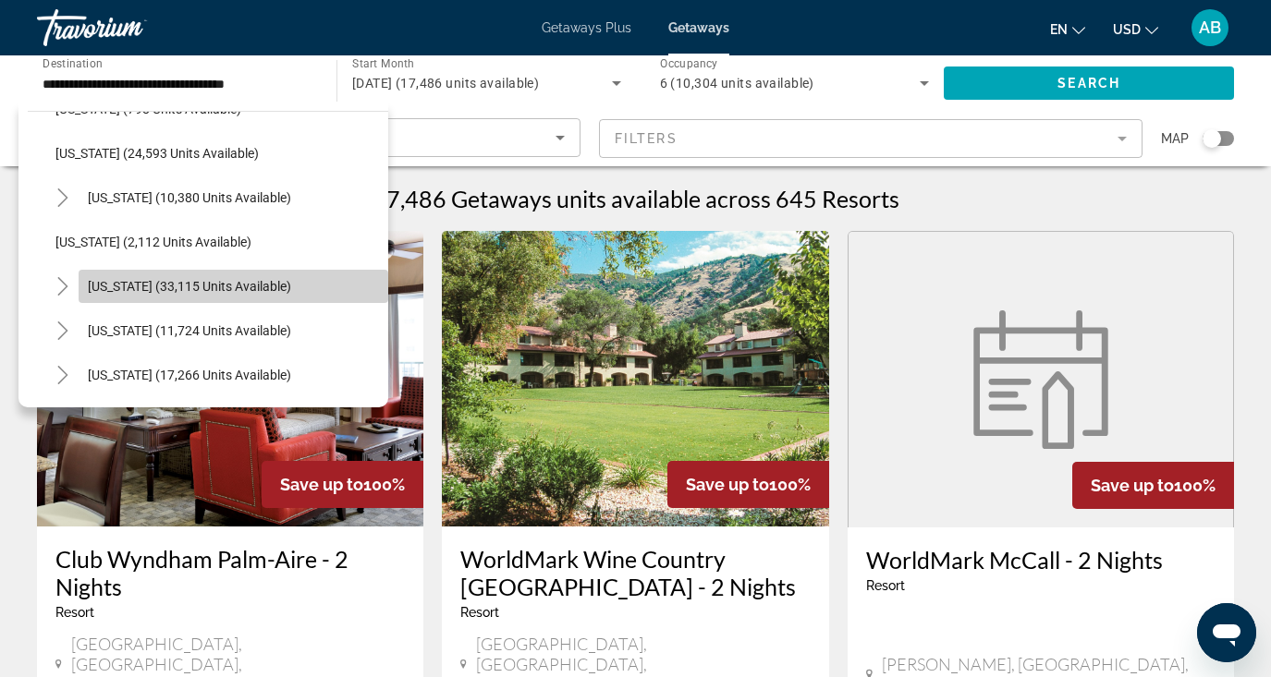
click at [247, 281] on span "[US_STATE] (33,115 units available)" at bounding box center [189, 286] width 203 height 15
type input "**********"
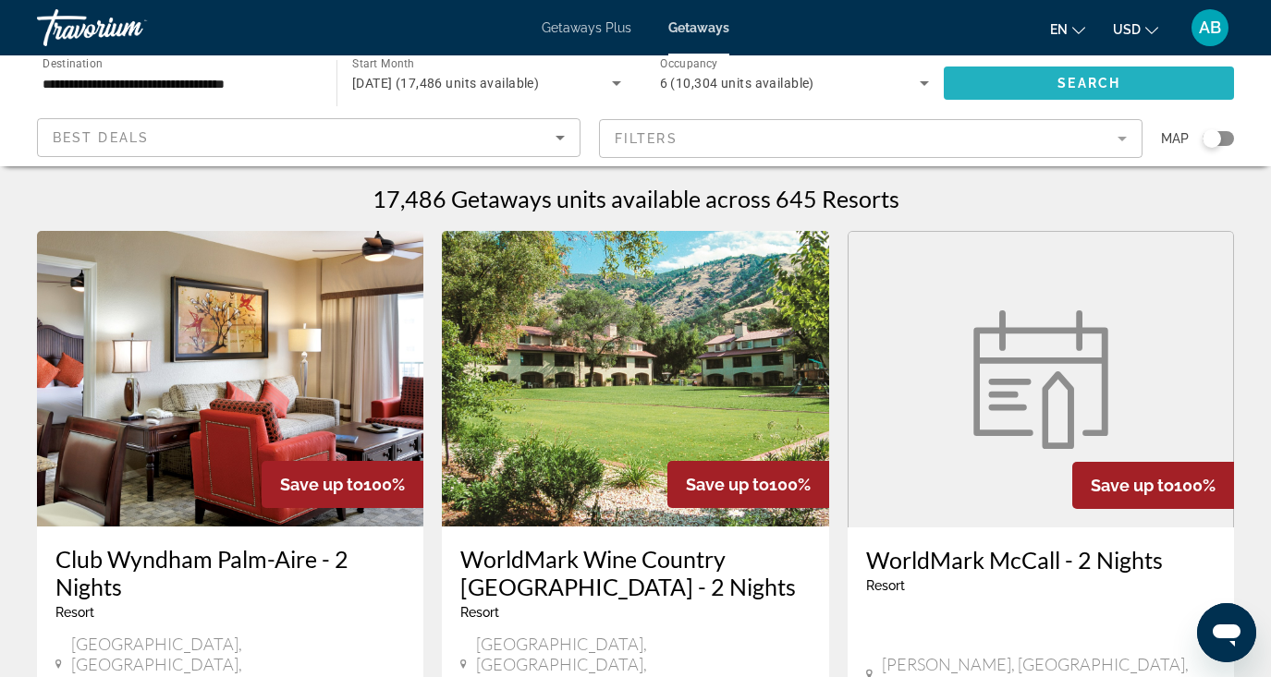
click at [1080, 84] on span "Search" at bounding box center [1088, 83] width 63 height 15
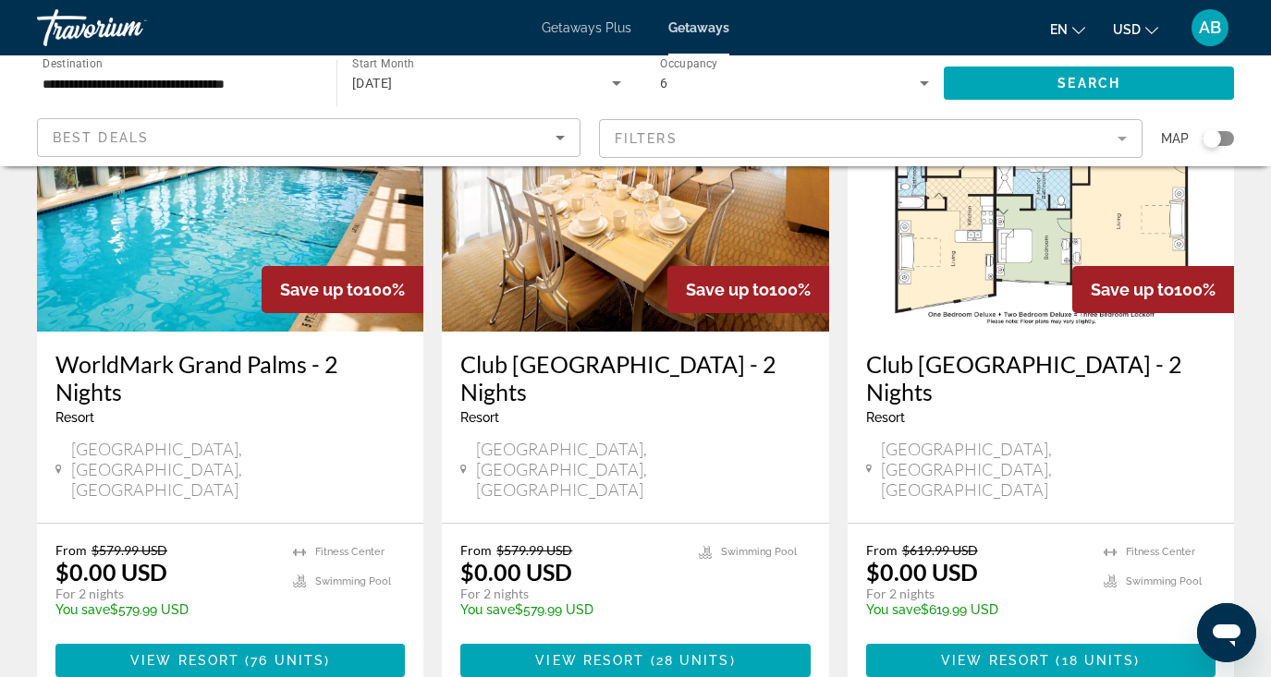
scroll to position [208, 0]
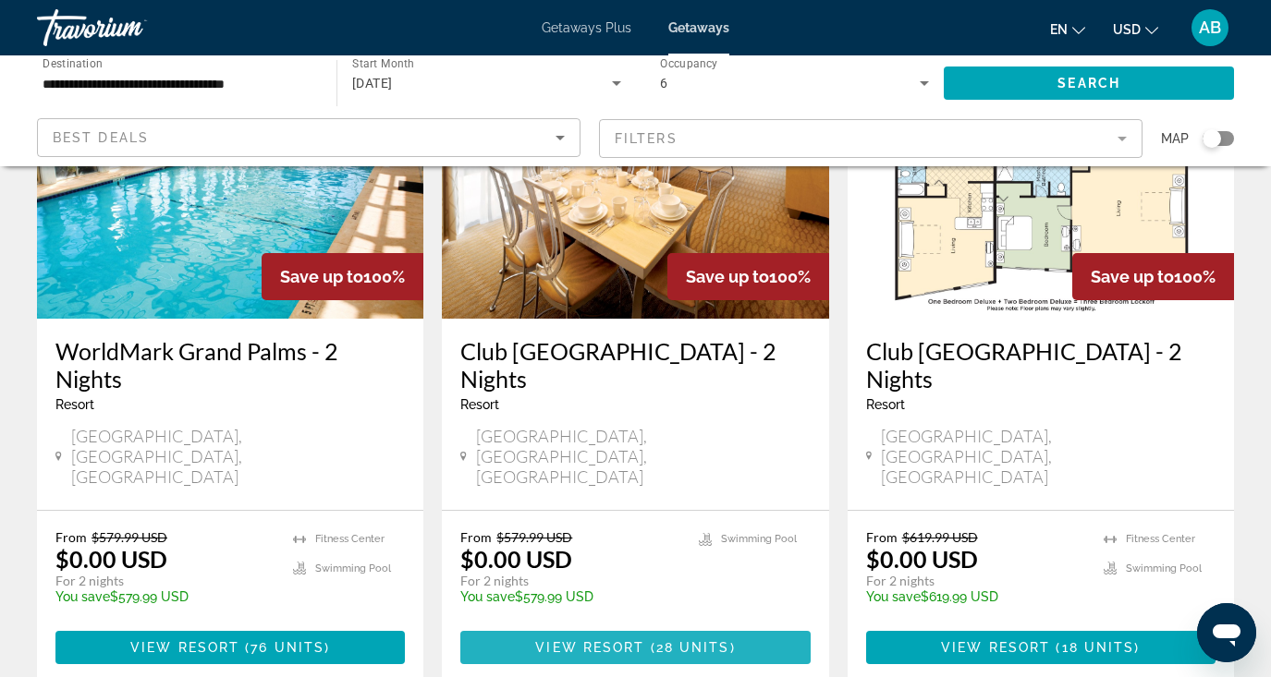
click at [665, 640] on span "28 units" at bounding box center [693, 647] width 74 height 15
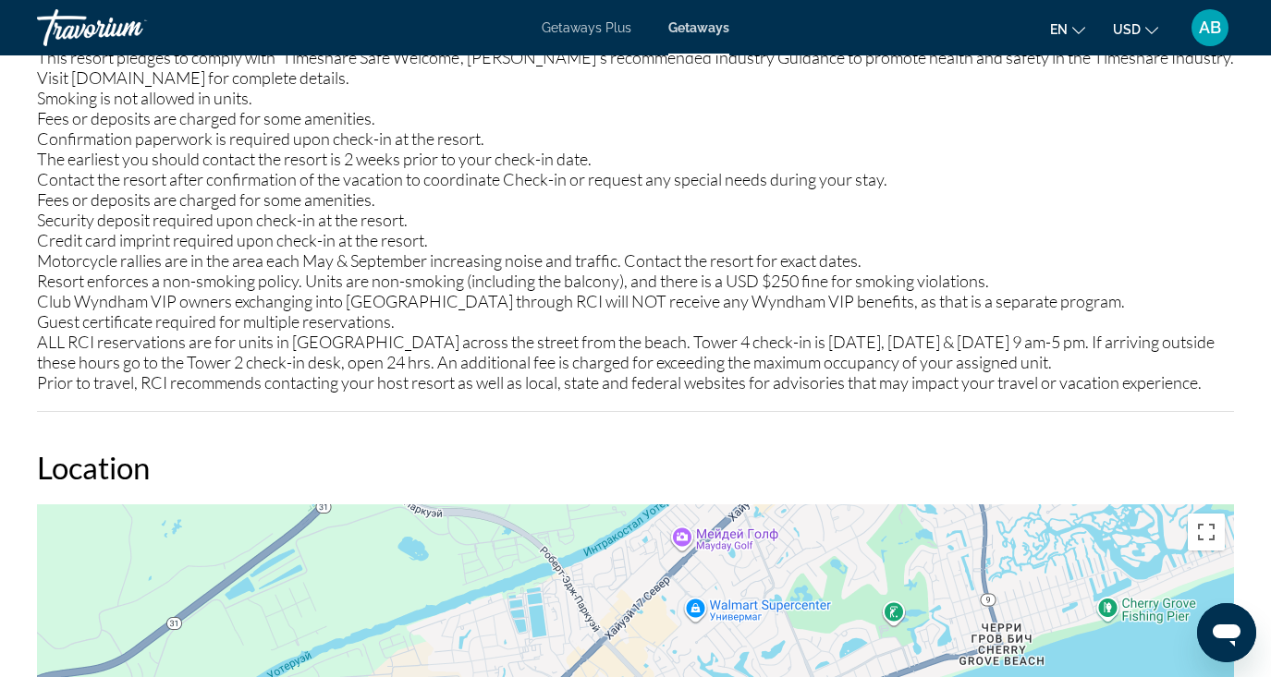
scroll to position [2628, 0]
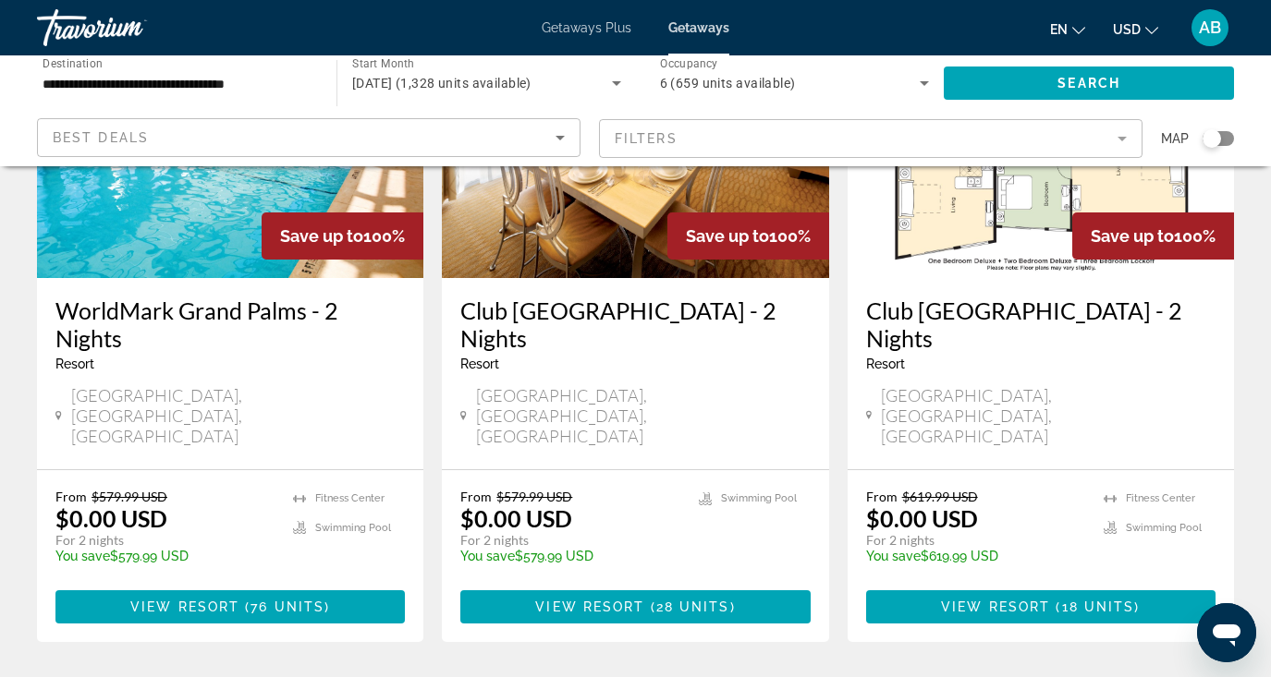
scroll to position [263, 0]
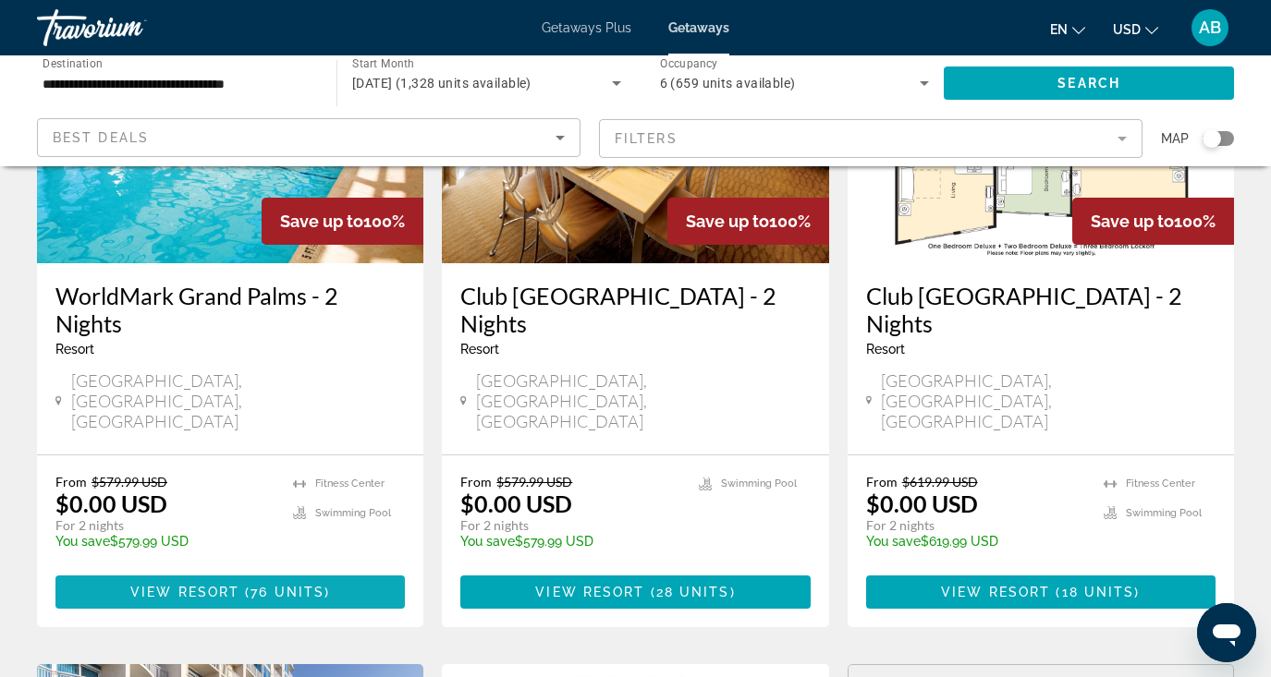
click at [171, 585] on span "View Resort" at bounding box center [184, 592] width 109 height 15
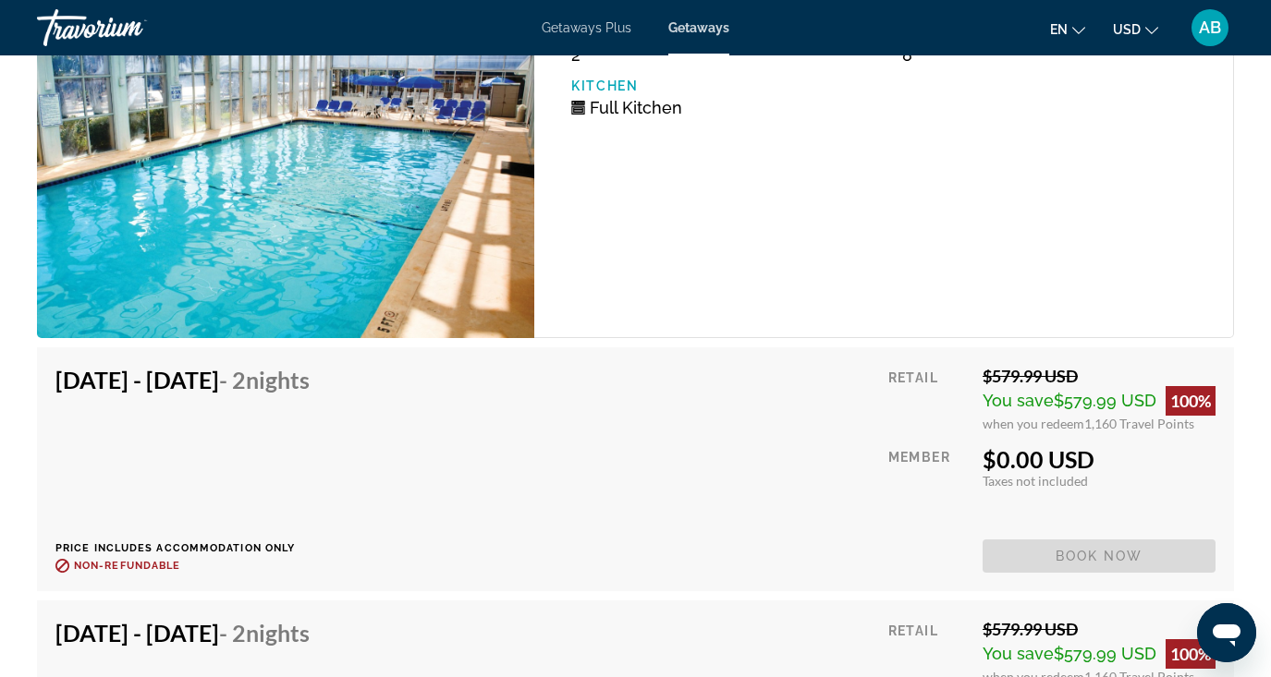
scroll to position [3352, 0]
